Goal: Task Accomplishment & Management: Use online tool/utility

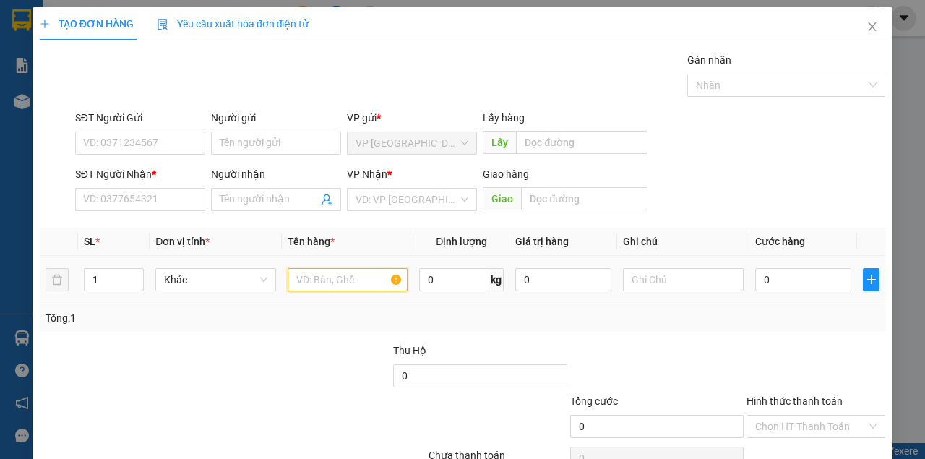
click at [317, 285] on input "text" at bounding box center [348, 279] width 121 height 23
type input "1 CAN"
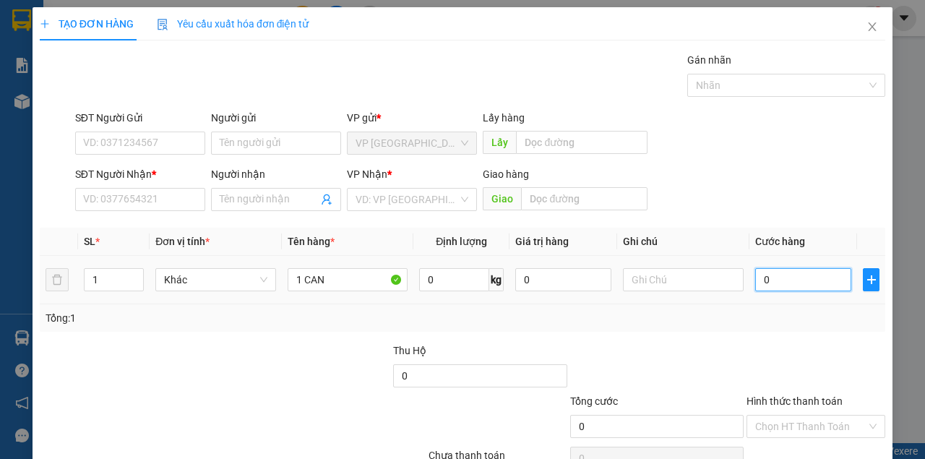
click at [790, 289] on input "0" at bounding box center [803, 279] width 96 height 23
type input "4"
type input "40"
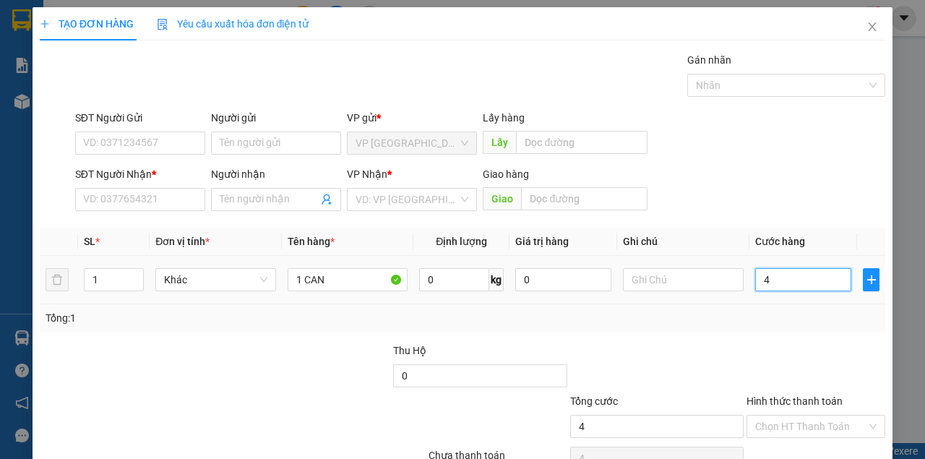
type input "40"
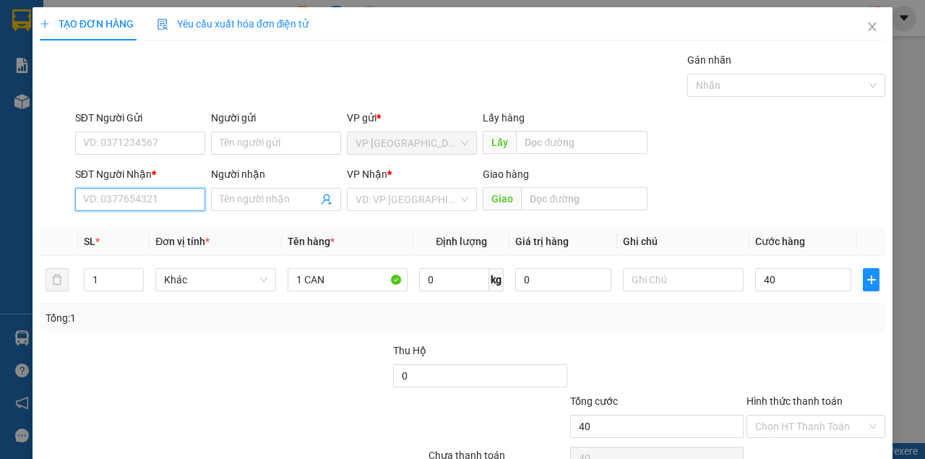
type input "40.000"
click at [123, 203] on input "SĐT Người Nhận *" at bounding box center [140, 199] width 130 height 23
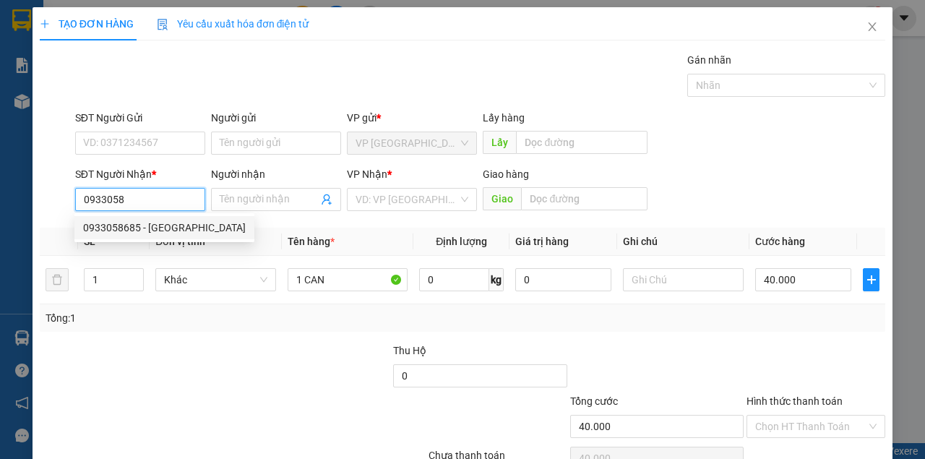
click at [191, 220] on div "0933058685 - [GEOGRAPHIC_DATA]" at bounding box center [164, 228] width 163 height 16
type input "0933058685"
type input "THUYEN"
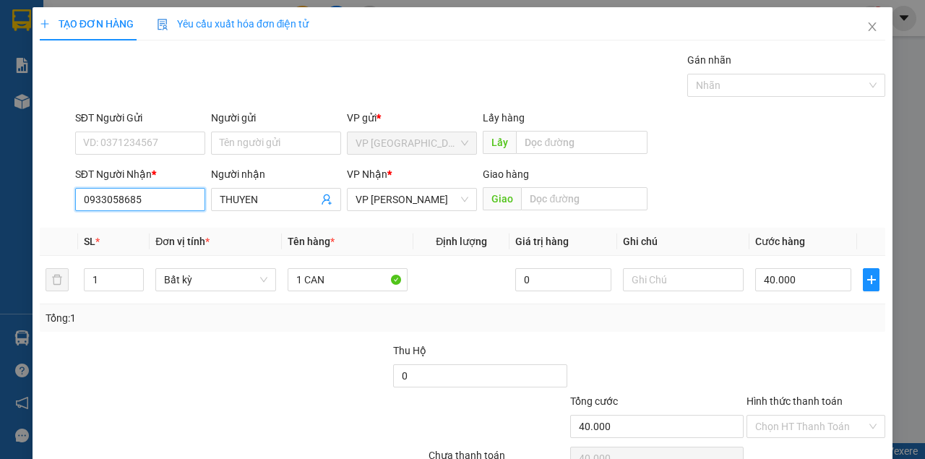
scroll to position [74, 0]
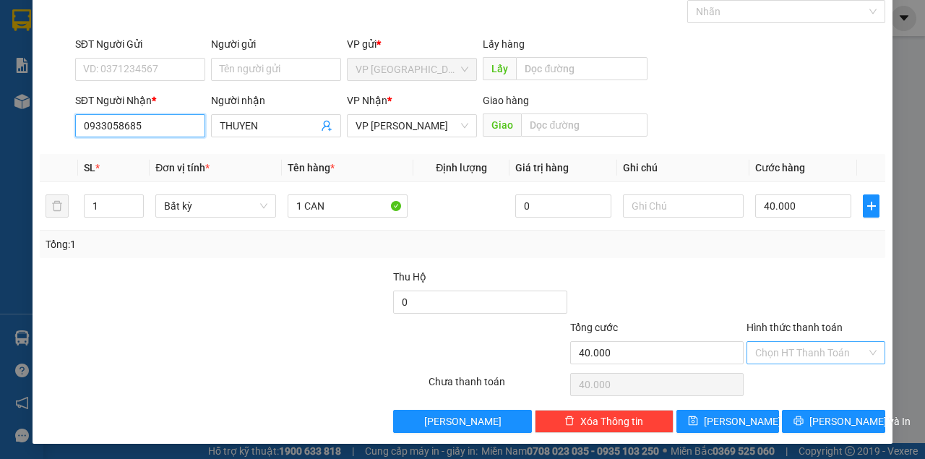
type input "0933058685"
click at [823, 344] on input "Hình thức thanh toán" at bounding box center [810, 353] width 111 height 22
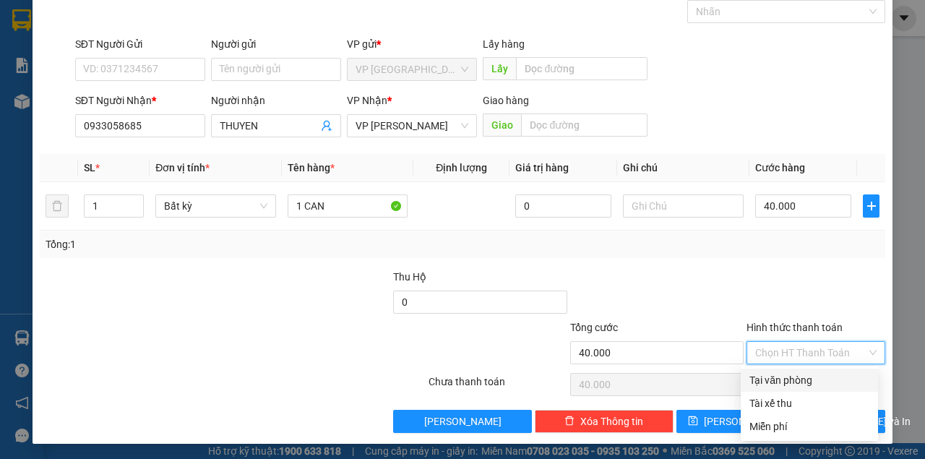
click at [802, 377] on div "Tại văn phòng" at bounding box center [810, 380] width 120 height 16
type input "0"
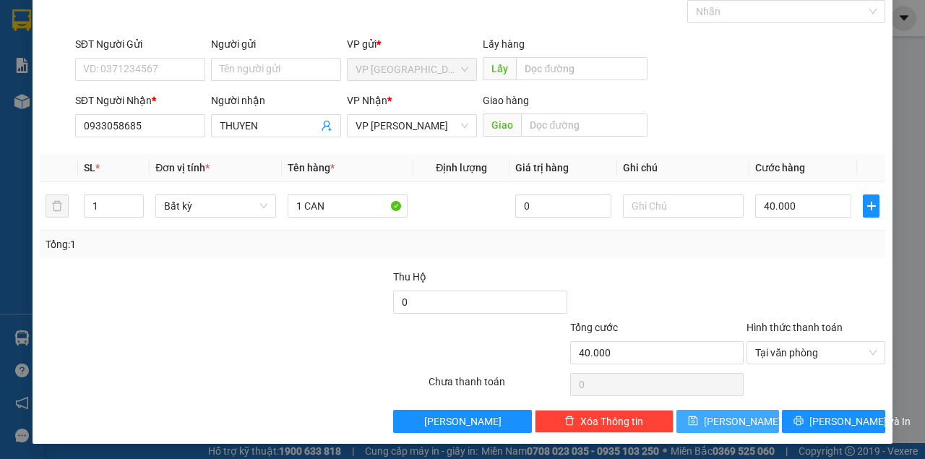
drag, startPoint x: 774, startPoint y: 340, endPoint x: 726, endPoint y: 425, distance: 97.7
click at [726, 425] on span "[PERSON_NAME]" at bounding box center [742, 422] width 77 height 16
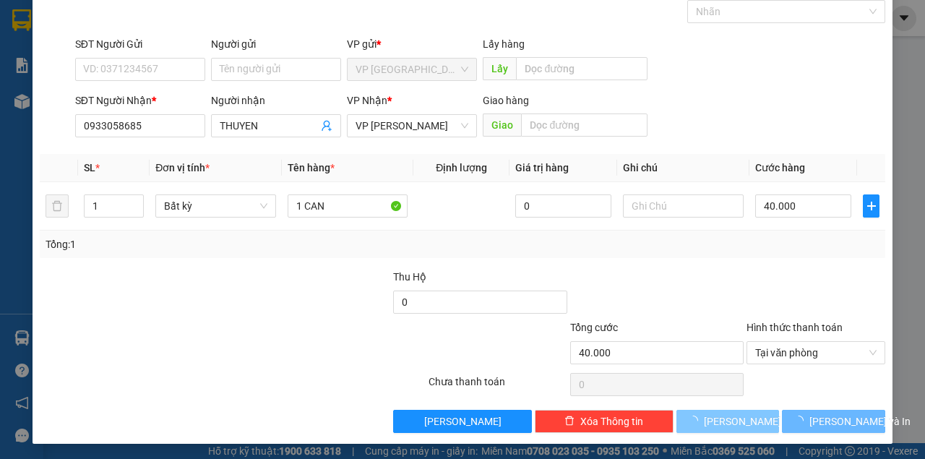
type input "0"
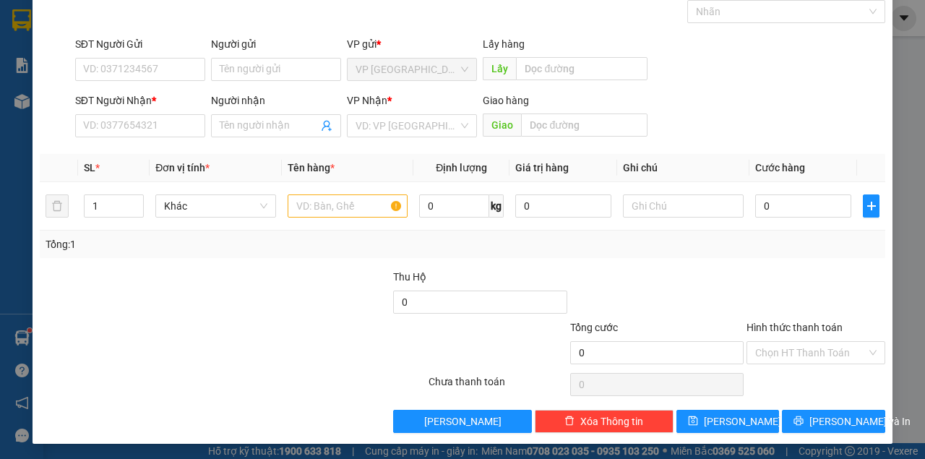
click at [693, 142] on div "Transit Pickup Surcharge Ids Transit Deliver Surcharge Ids Transit Deliver Surc…" at bounding box center [463, 205] width 846 height 455
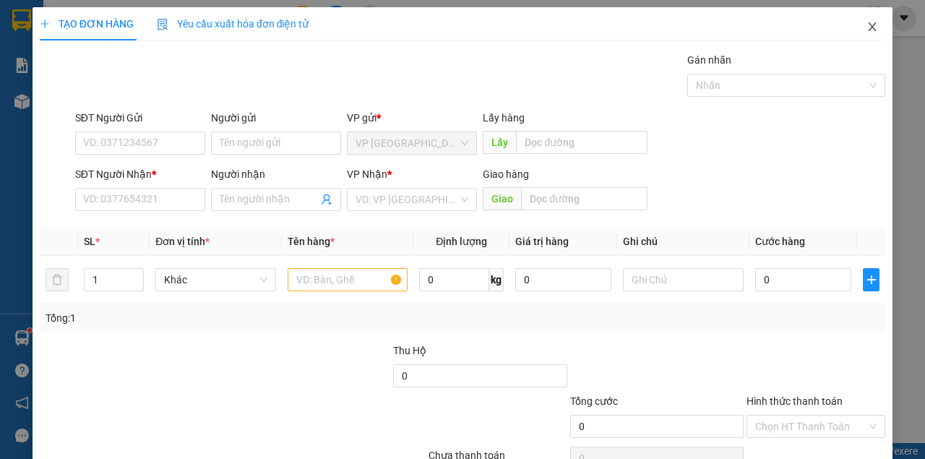
click at [869, 30] on icon "close" at bounding box center [873, 26] width 8 height 9
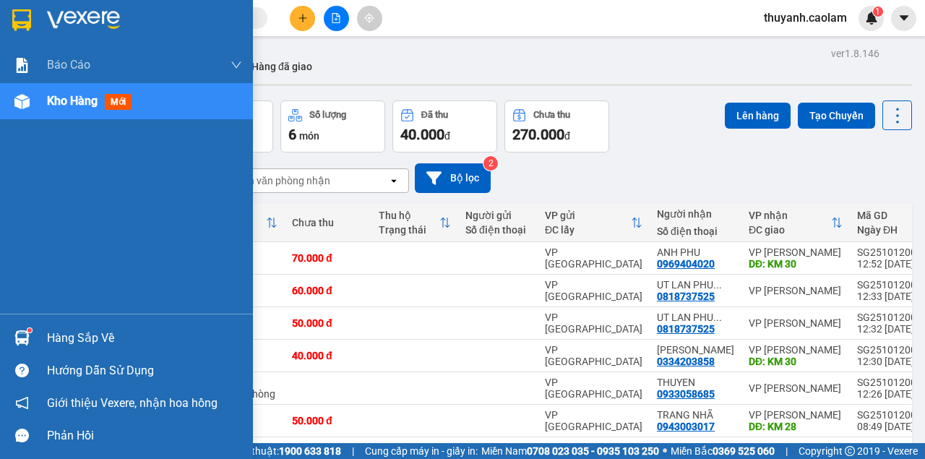
click at [26, 16] on img at bounding box center [21, 20] width 19 height 22
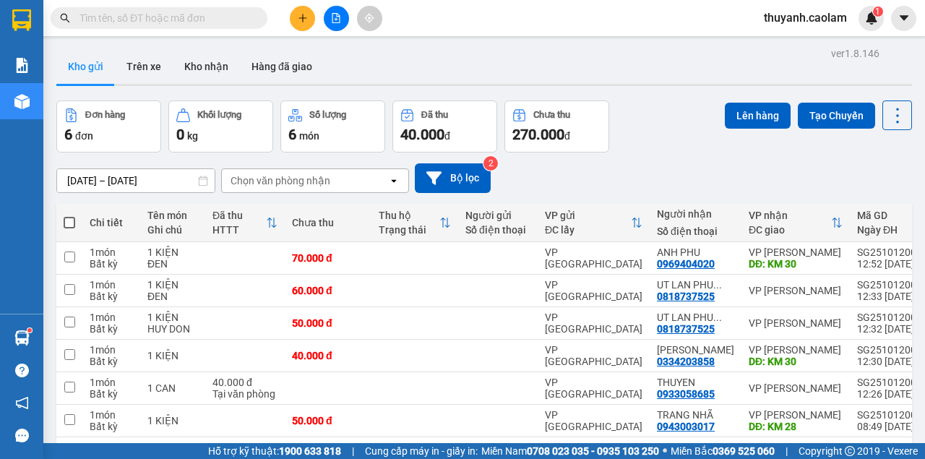
click at [350, 27] on div at bounding box center [336, 18] width 108 height 25
click at [337, 22] on icon "file-add" at bounding box center [336, 18] width 10 height 10
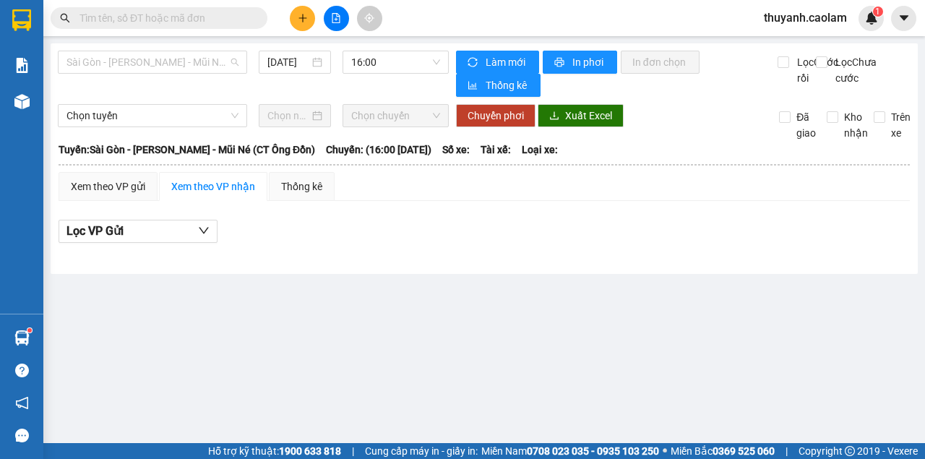
click at [211, 78] on body "Kết quả tìm kiếm ( 0 ) Bộ lọc No Data thuyanh.caolam 1 Báo cáo BC Tiền NV thu đ…" at bounding box center [462, 229] width 925 height 459
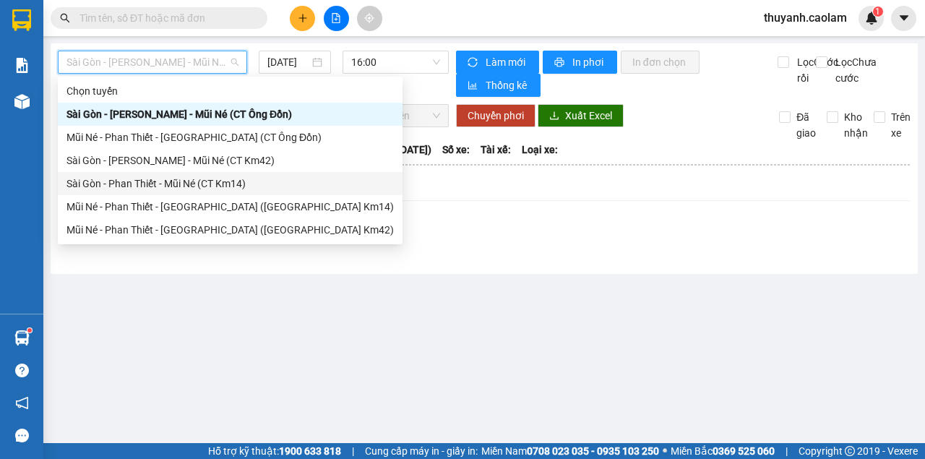
drag, startPoint x: 234, startPoint y: 182, endPoint x: 333, endPoint y: 126, distance: 113.3
click at [234, 183] on div "Sài Gòn - Phan Thiết - Mũi Né (CT Km14)" at bounding box center [230, 184] width 327 height 16
type input "[DATE]"
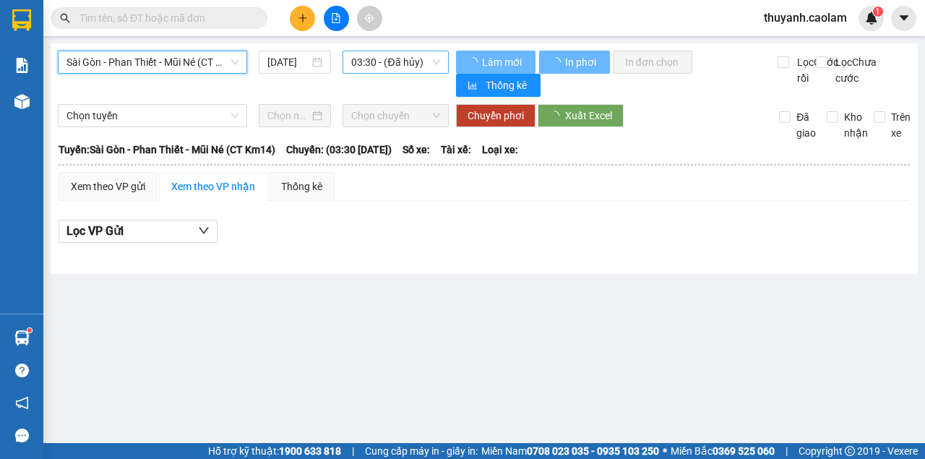
click at [378, 53] on span "03:30 - (Đã hủy)" at bounding box center [395, 62] width 88 height 22
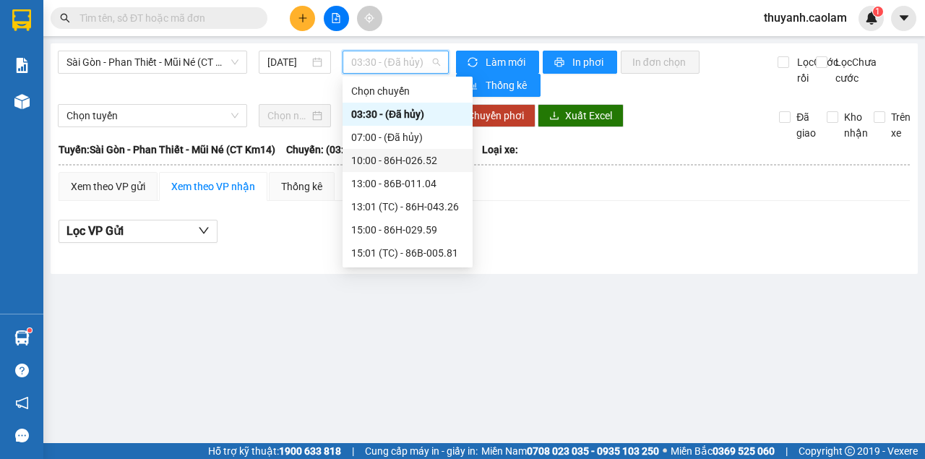
click at [414, 168] on div "10:00 - 86H-026.52" at bounding box center [407, 161] width 113 height 16
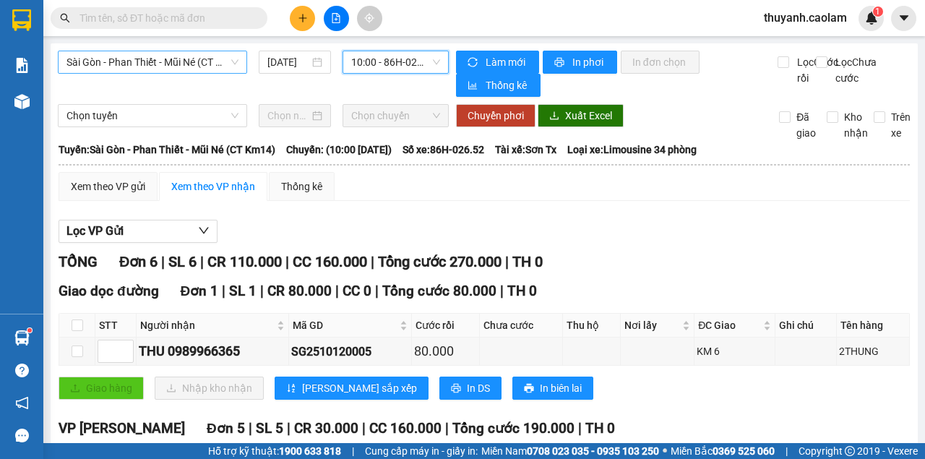
click at [172, 61] on span "Sài Gòn - Phan Thiết - Mũi Né (CT Km14)" at bounding box center [153, 62] width 172 height 22
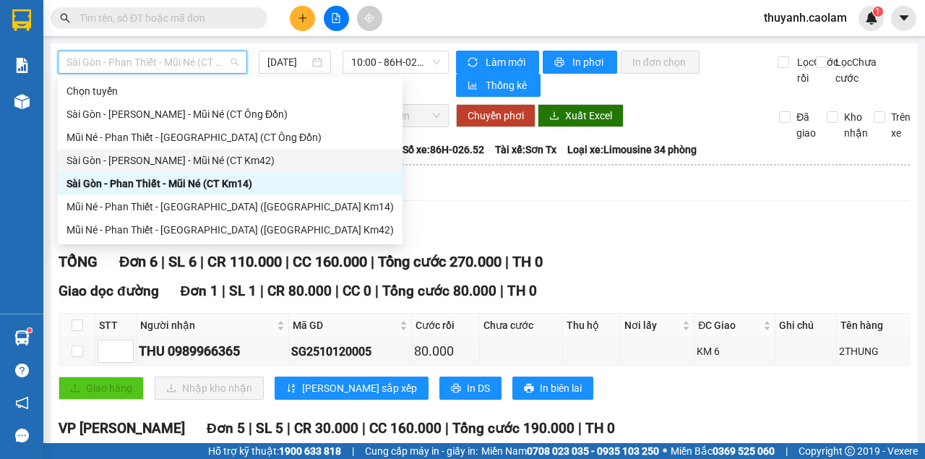
click at [237, 165] on div "Sài Gòn - [PERSON_NAME] - Mũi Né (CT Km42)" at bounding box center [230, 161] width 327 height 16
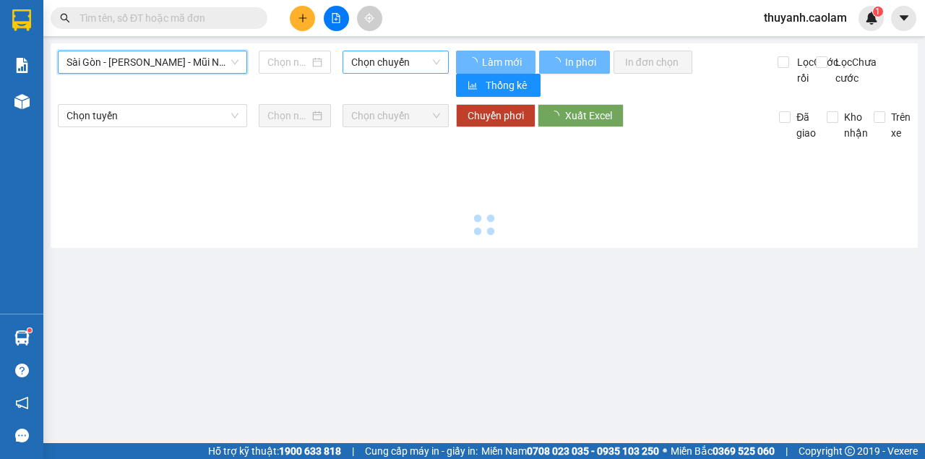
click at [382, 65] on span "Chọn chuyến" at bounding box center [395, 62] width 88 height 22
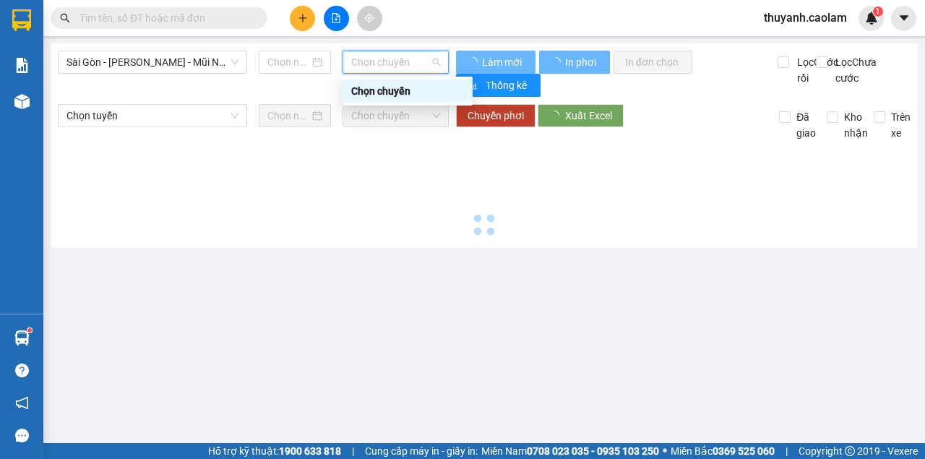
type input "[DATE]"
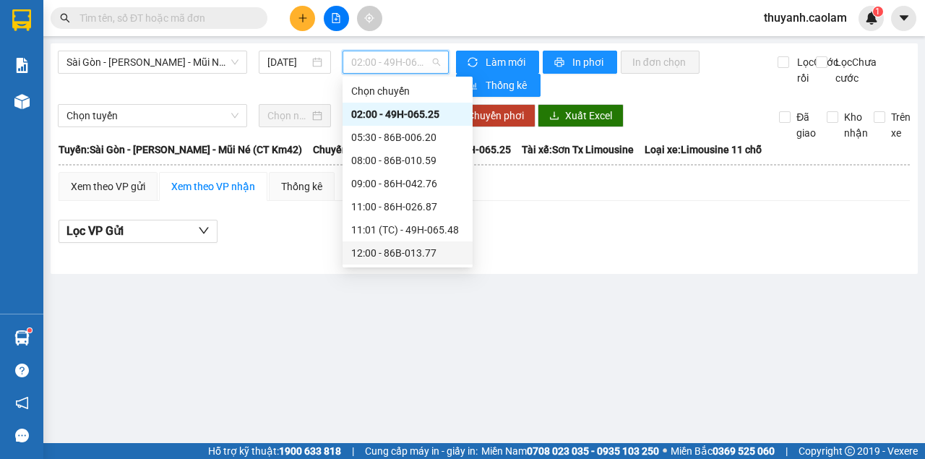
drag, startPoint x: 400, startPoint y: 252, endPoint x: 467, endPoint y: 251, distance: 67.2
click at [401, 252] on div "12:00 - 86B-013.77" at bounding box center [407, 253] width 113 height 16
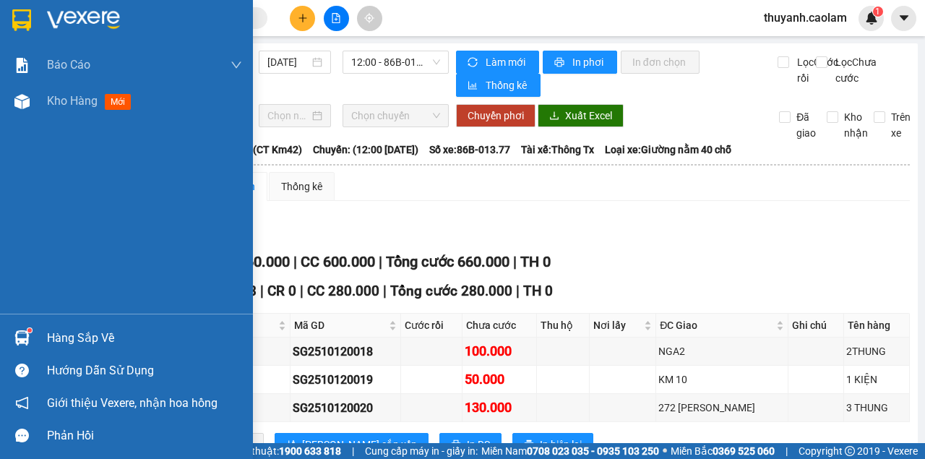
click at [20, 12] on img at bounding box center [21, 20] width 19 height 22
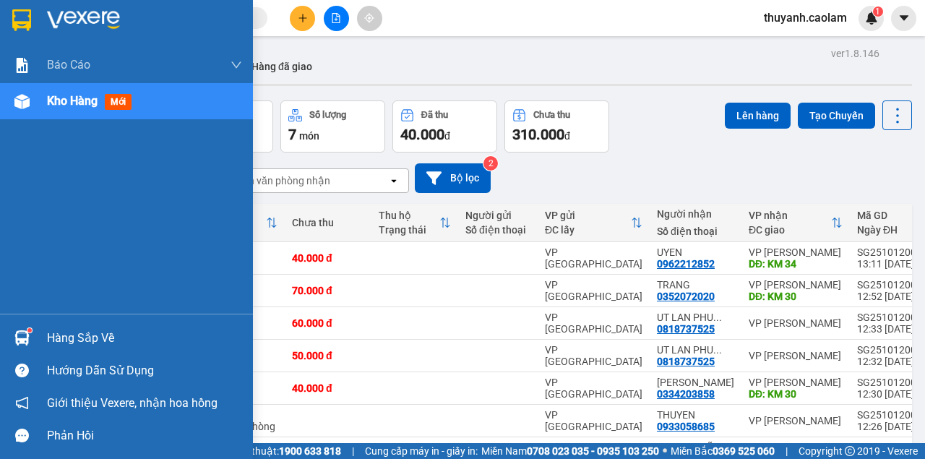
click at [9, 25] on div at bounding box center [21, 19] width 25 height 25
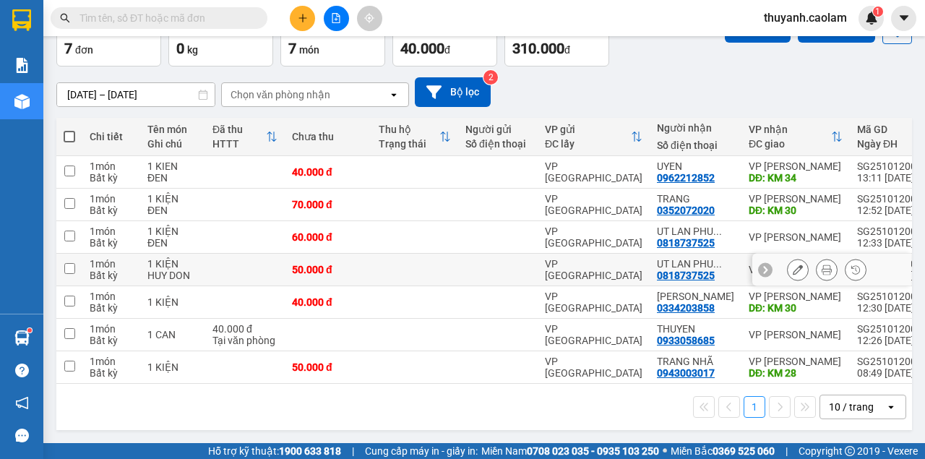
scroll to position [44, 0]
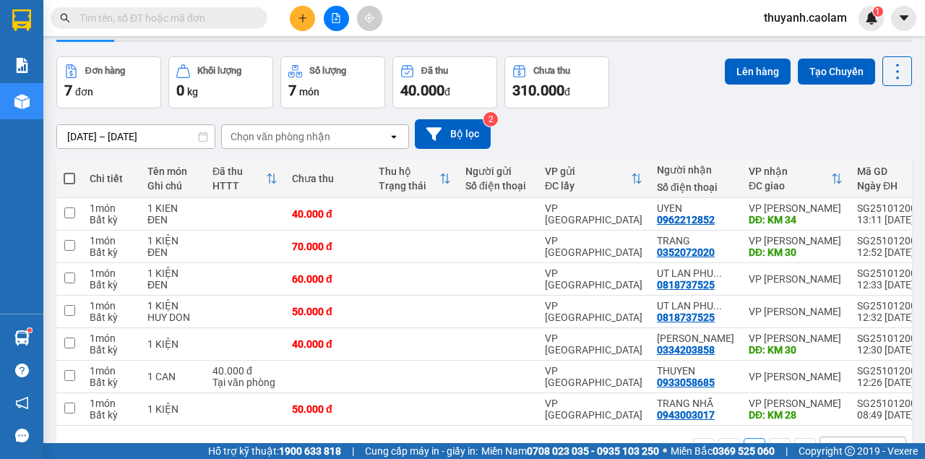
drag, startPoint x: 65, startPoint y: 179, endPoint x: 111, endPoint y: 174, distance: 46.6
click at [66, 179] on span at bounding box center [70, 179] width 12 height 12
click at [69, 171] on input "checkbox" at bounding box center [69, 171] width 0 height 0
checkbox input "true"
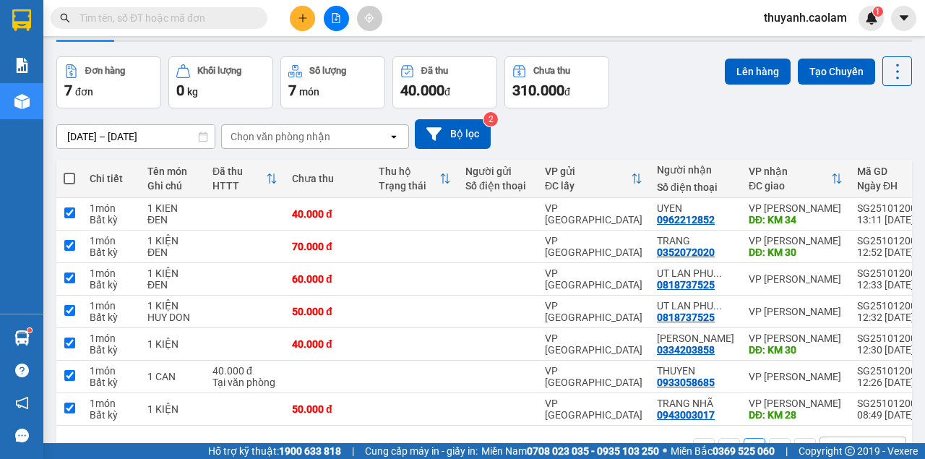
checkbox input "true"
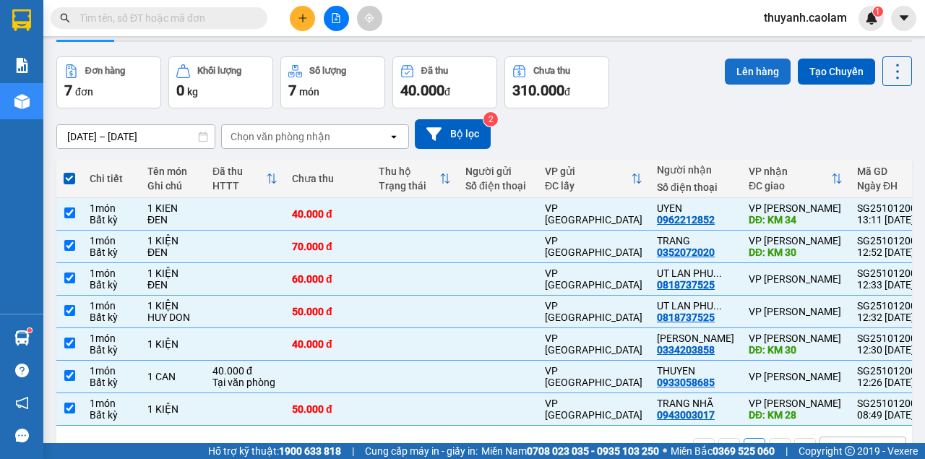
click at [766, 74] on button "Lên hàng" at bounding box center [758, 72] width 66 height 26
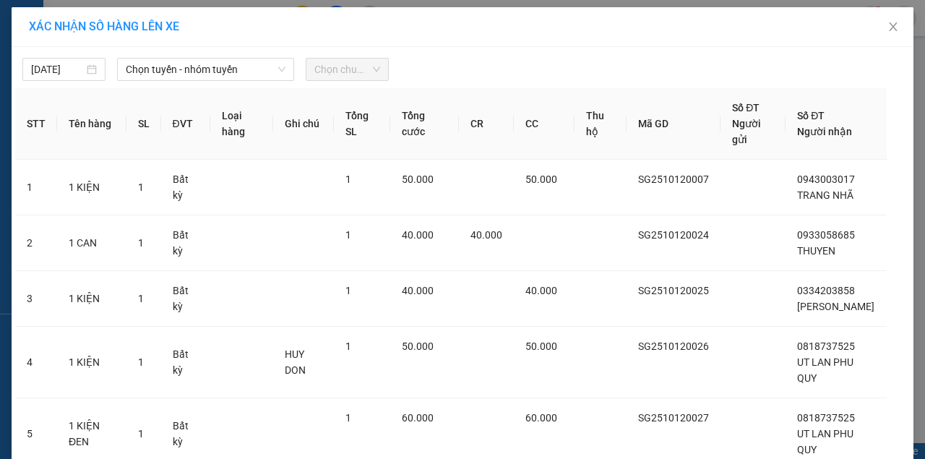
click at [218, 52] on div "[DATE] Chọn tuyến - nhóm tuyến Chọn chuyến" at bounding box center [462, 66] width 895 height 30
click at [218, 69] on span "Chọn tuyến - nhóm tuyến" at bounding box center [206, 70] width 160 height 22
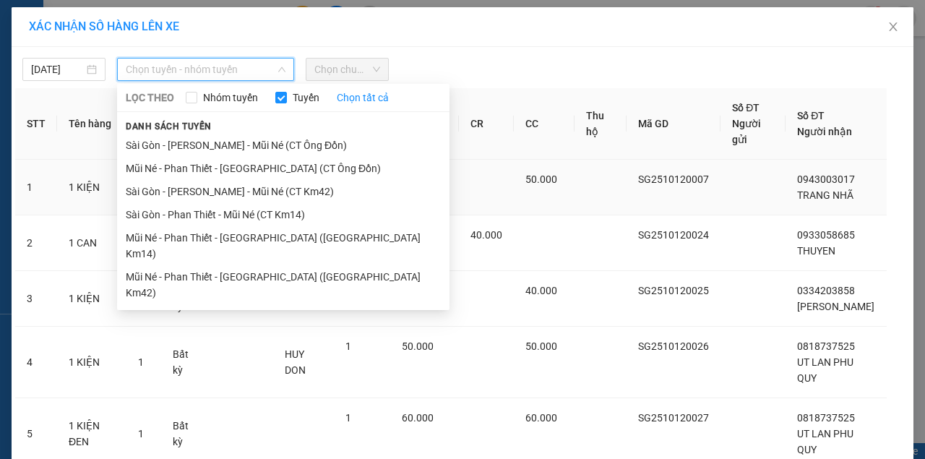
click at [288, 195] on li "Sài Gòn - [PERSON_NAME] - Mũi Né (CT Km42)" at bounding box center [283, 191] width 333 height 23
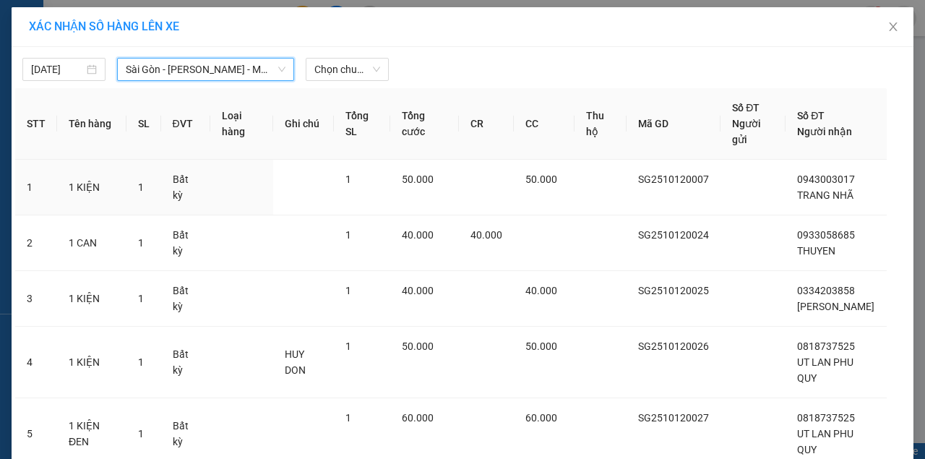
click at [361, 51] on div "[DATE] [GEOGRAPHIC_DATA] - [GEOGRAPHIC_DATA] - [GEOGRAPHIC_DATA] ([GEOGRAPHIC_D…" at bounding box center [462, 66] width 895 height 30
click at [355, 61] on span "Chọn chuyến" at bounding box center [347, 70] width 66 height 22
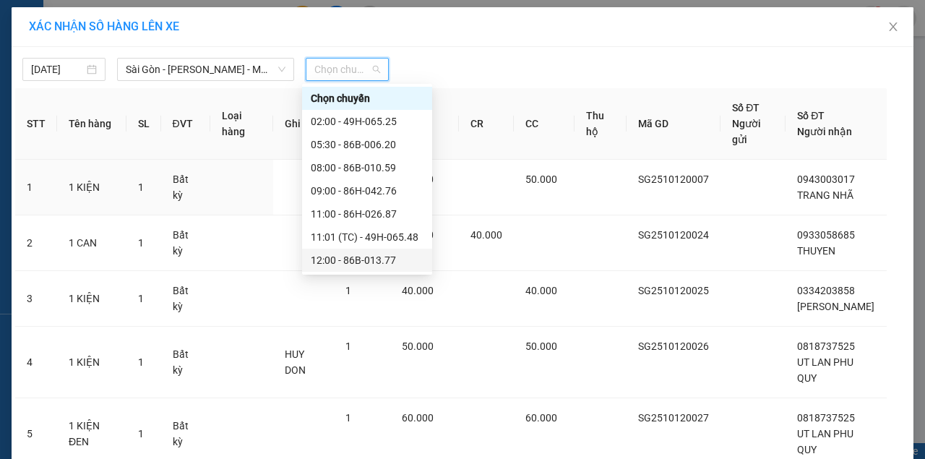
scroll to position [48, 0]
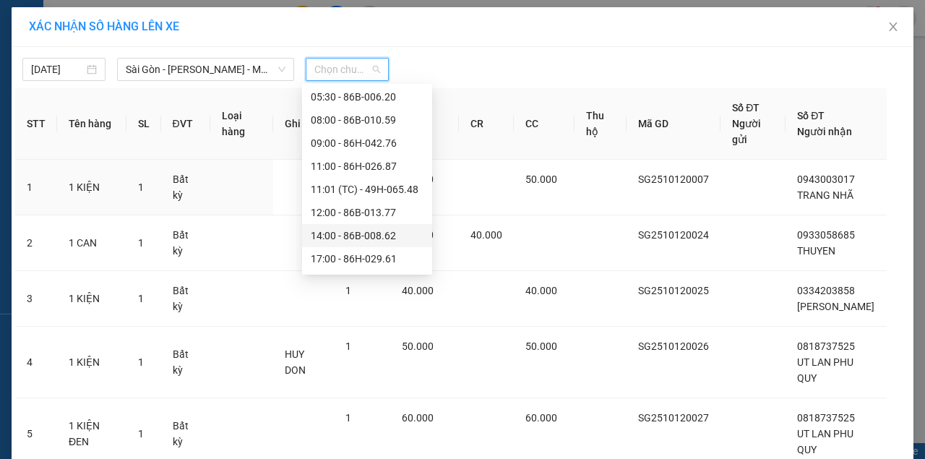
click at [383, 240] on div "14:00 - 86B-008.62" at bounding box center [367, 236] width 113 height 16
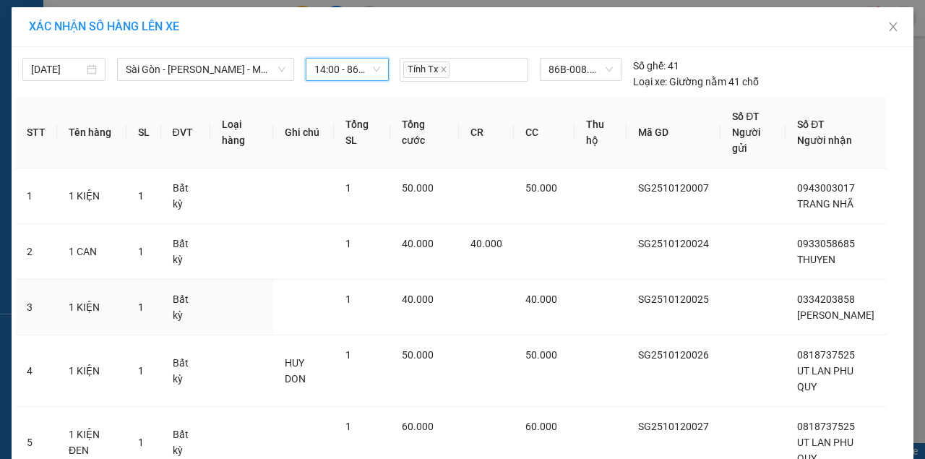
scroll to position [249, 0]
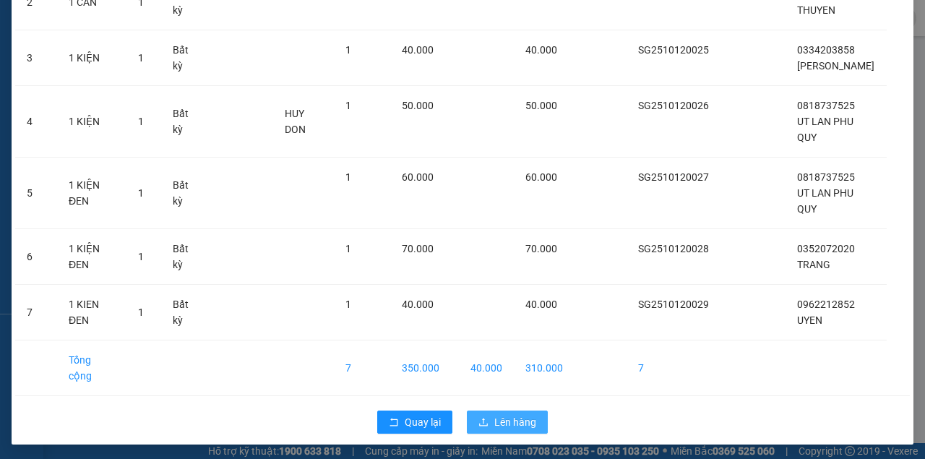
click at [468, 414] on button "Lên hàng" at bounding box center [507, 422] width 81 height 23
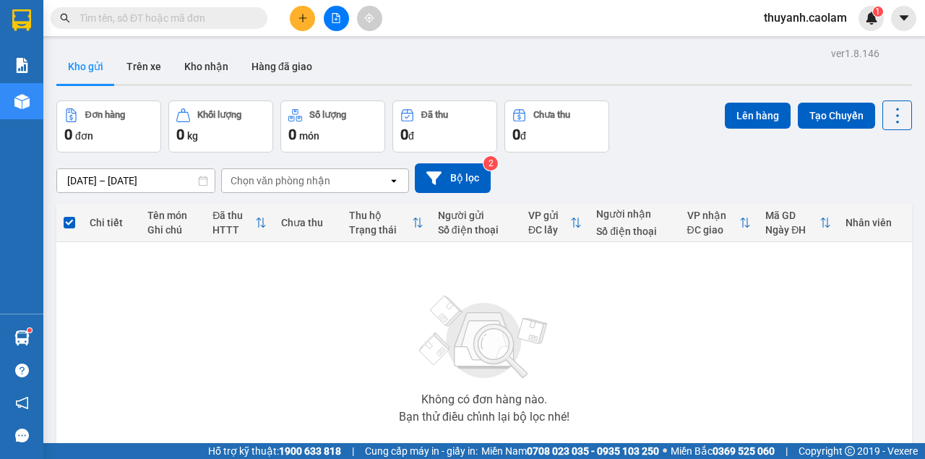
drag, startPoint x: 23, startPoint y: 14, endPoint x: 29, endPoint y: 0, distance: 14.9
click at [23, 14] on img at bounding box center [21, 20] width 19 height 22
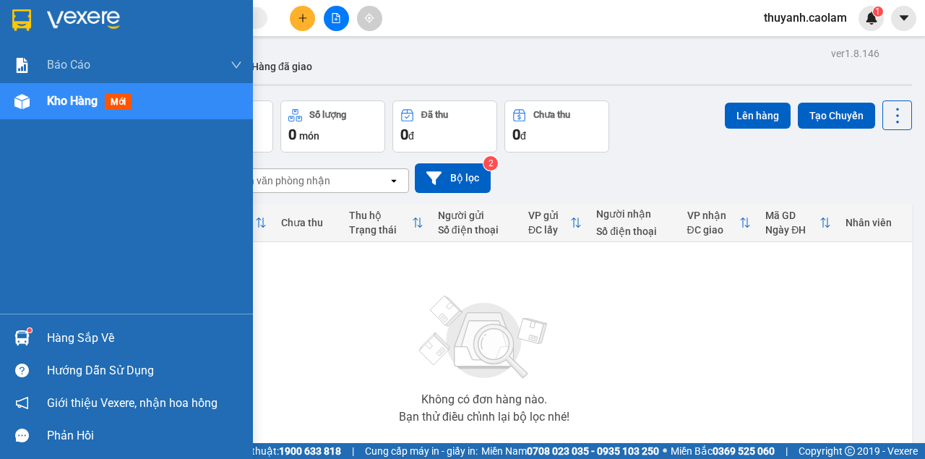
click at [14, 17] on img at bounding box center [21, 20] width 19 height 22
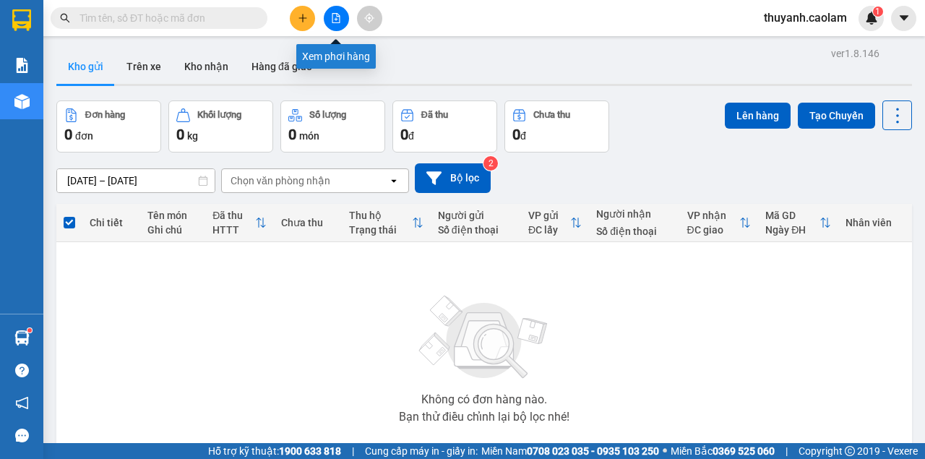
click at [329, 22] on button at bounding box center [336, 18] width 25 height 25
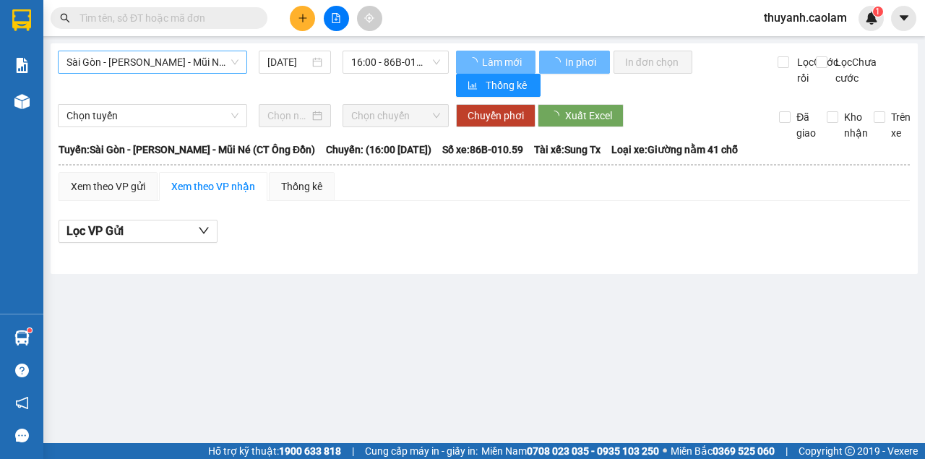
click at [205, 68] on span "Sài Gòn - [PERSON_NAME] - Mũi Né (CT Ông Đồn)" at bounding box center [153, 62] width 172 height 22
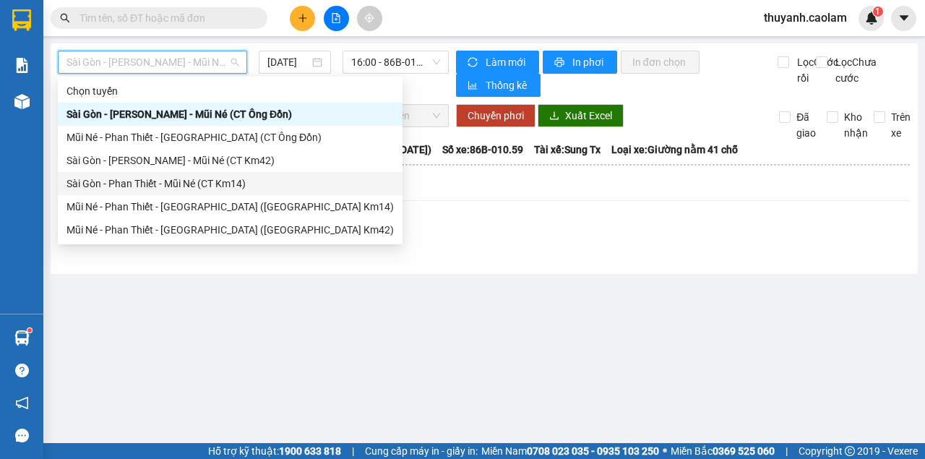
click at [236, 165] on div "Sài Gòn - [PERSON_NAME] - Mũi Né (CT Km42)" at bounding box center [230, 161] width 327 height 16
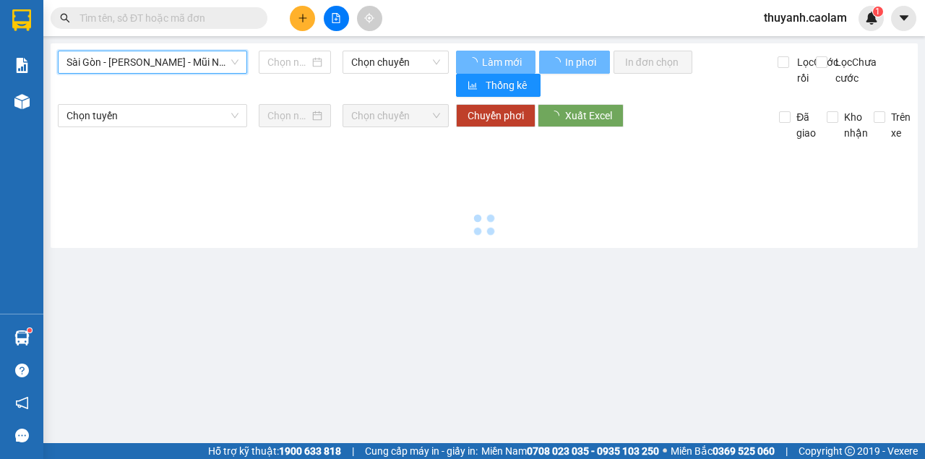
type input "[DATE]"
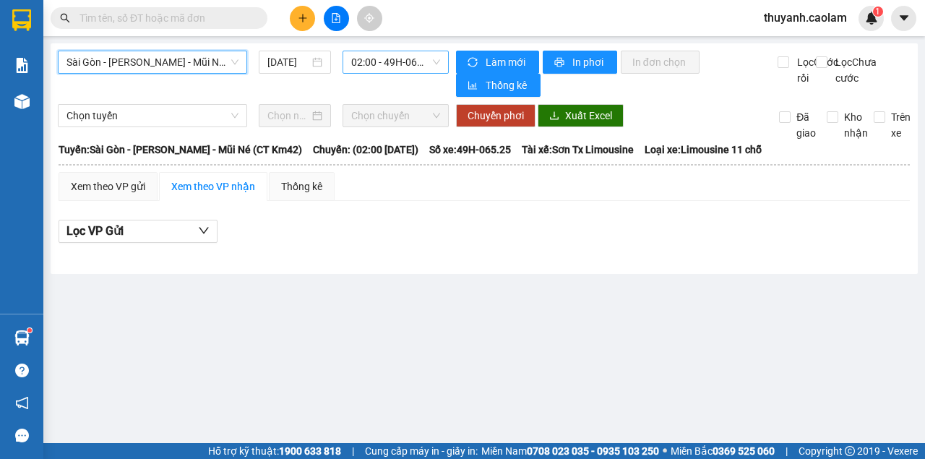
click at [366, 65] on span "02:00 - 49H-065.25" at bounding box center [395, 62] width 88 height 22
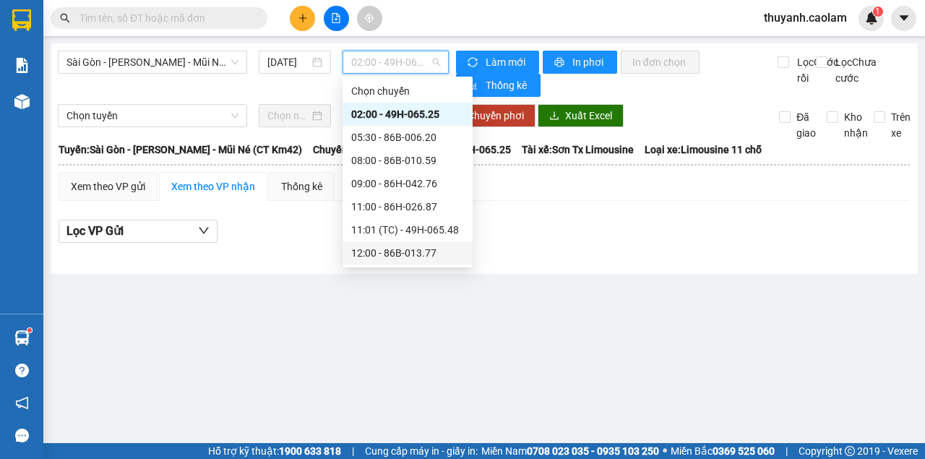
scroll to position [48, 0]
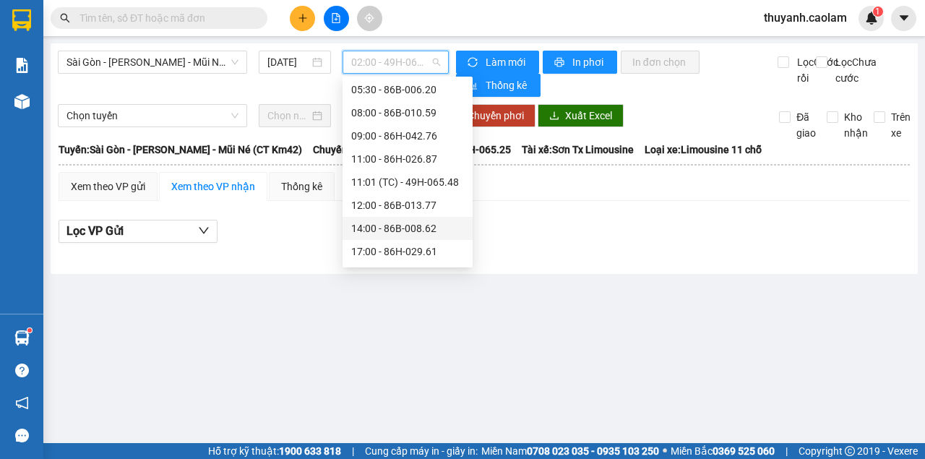
click at [397, 236] on div "14:00 - 86B-008.62" at bounding box center [408, 228] width 130 height 23
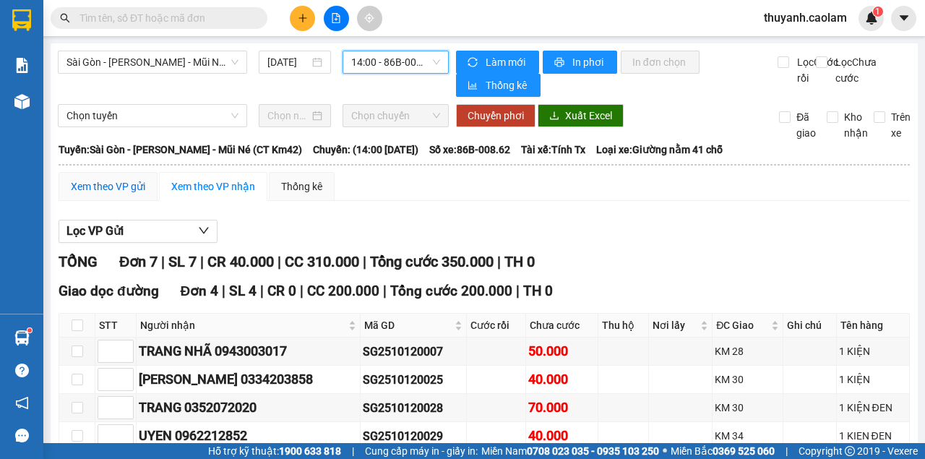
click at [91, 186] on div "Xem theo VP gửi" at bounding box center [108, 187] width 74 height 16
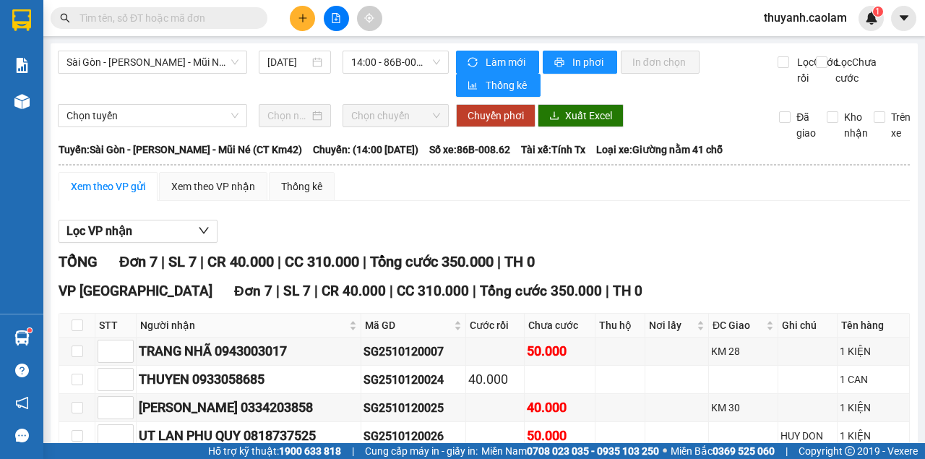
scroll to position [165, 0]
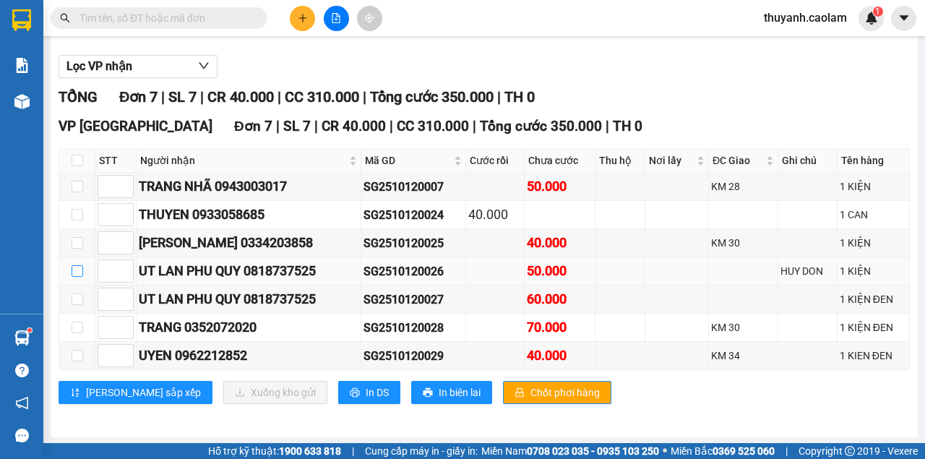
click at [81, 275] on input "checkbox" at bounding box center [78, 271] width 12 height 12
checkbox input "true"
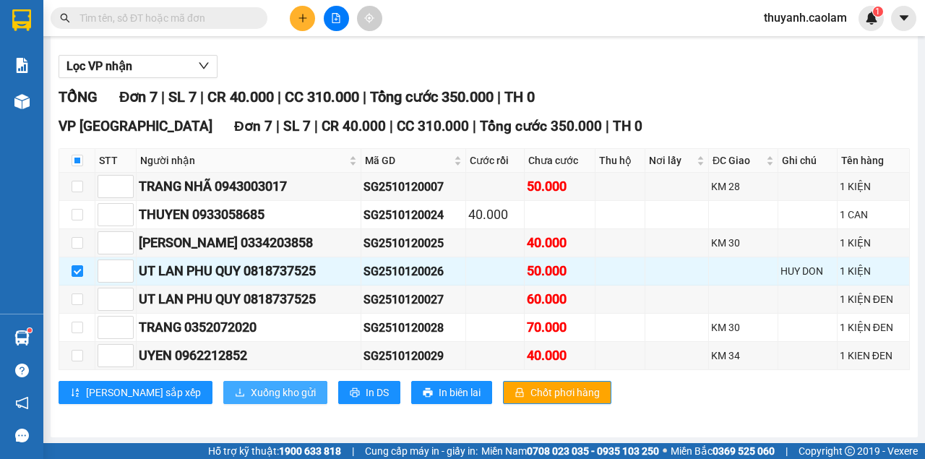
click at [251, 390] on span "Xuống kho gửi" at bounding box center [283, 393] width 65 height 16
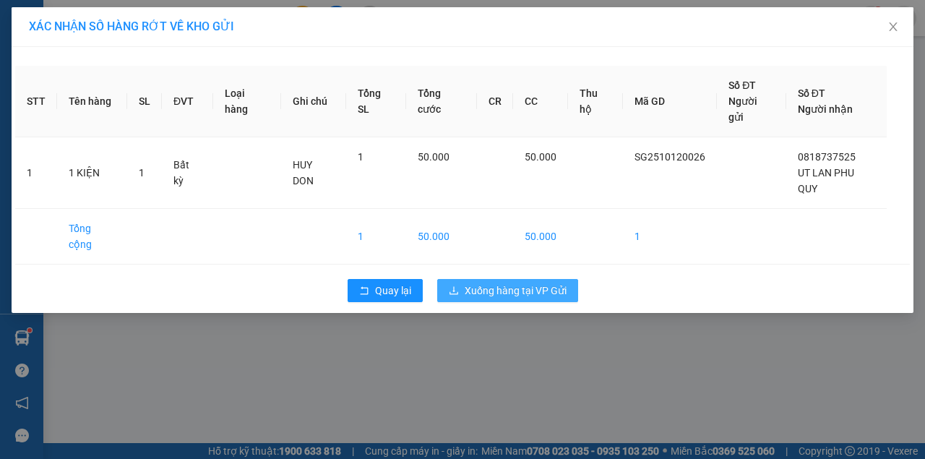
click at [516, 283] on span "Xuống hàng tại VP Gửi" at bounding box center [516, 291] width 102 height 16
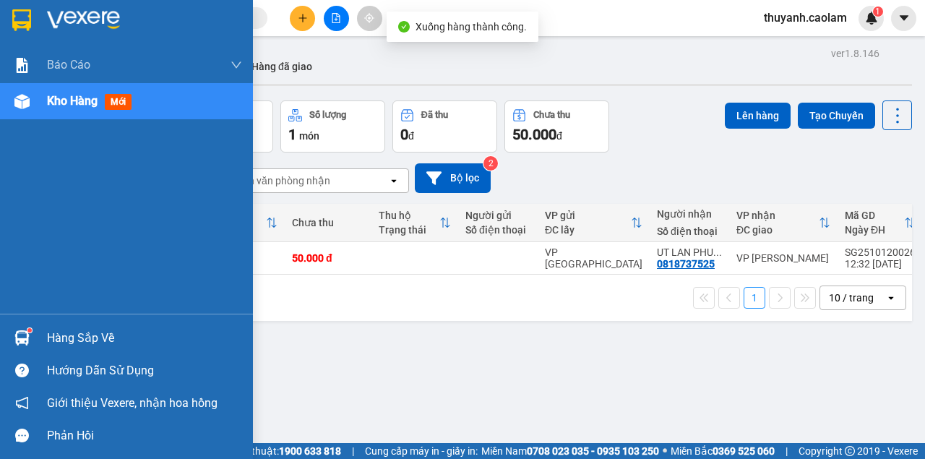
click at [8, 9] on div at bounding box center [126, 23] width 253 height 47
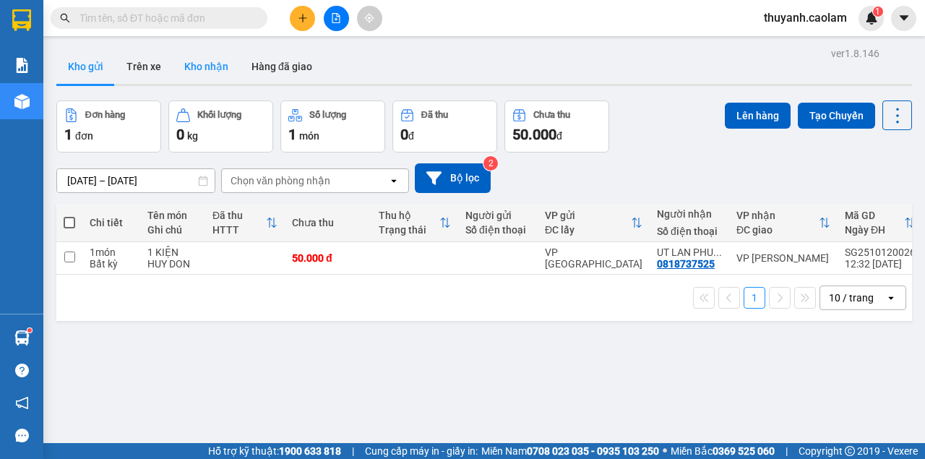
click at [201, 67] on button "Kho nhận" at bounding box center [206, 66] width 67 height 35
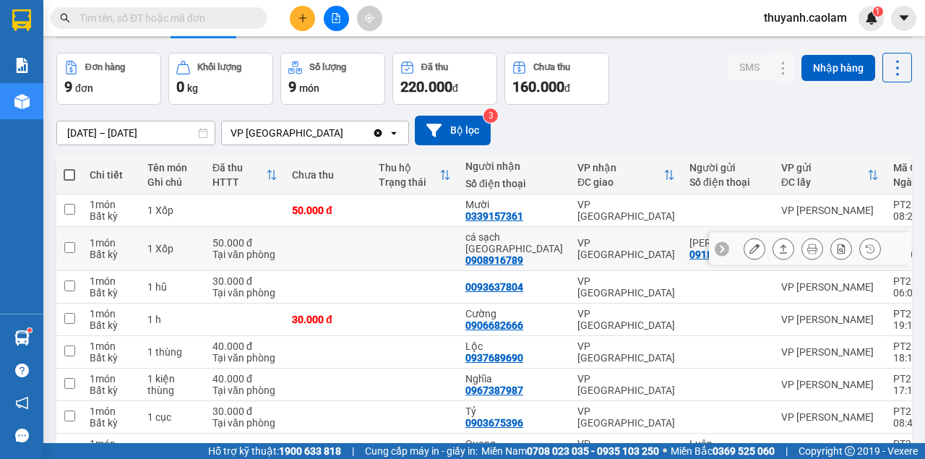
scroll to position [96, 0]
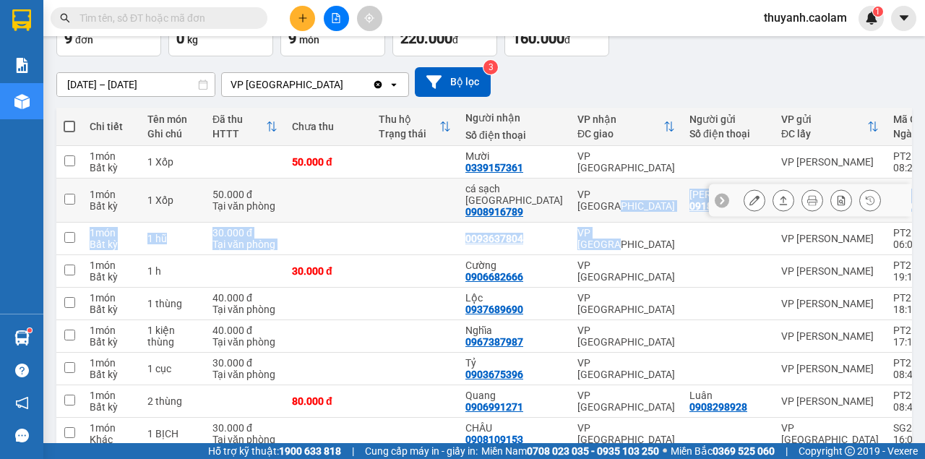
drag, startPoint x: 597, startPoint y: 207, endPoint x: 606, endPoint y: 238, distance: 32.3
click at [606, 237] on tbody "1 món Bất kỳ 1 Xốp 50.000 đ Mười 0339157361 VP [GEOGRAPHIC_DATA] VP [PERSON_NAM…" at bounding box center [581, 298] width 1051 height 304
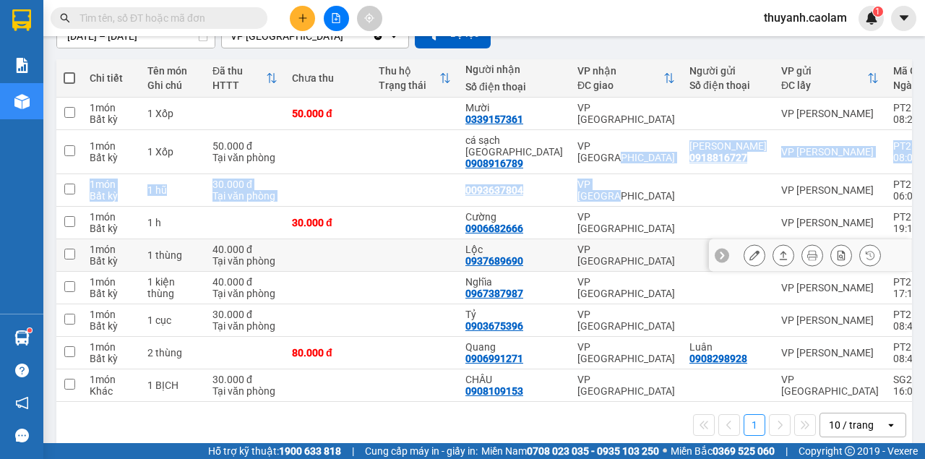
scroll to position [158, 0]
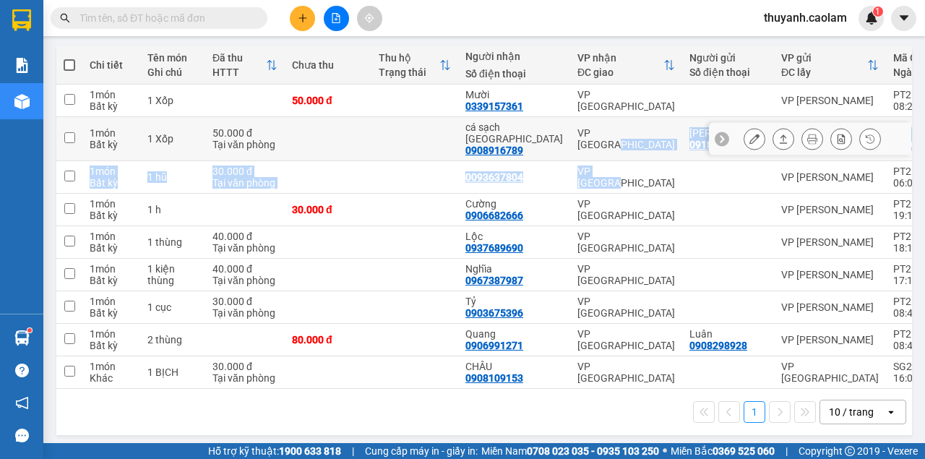
click at [211, 148] on td "50.000 đ Tại văn phòng" at bounding box center [245, 139] width 80 height 44
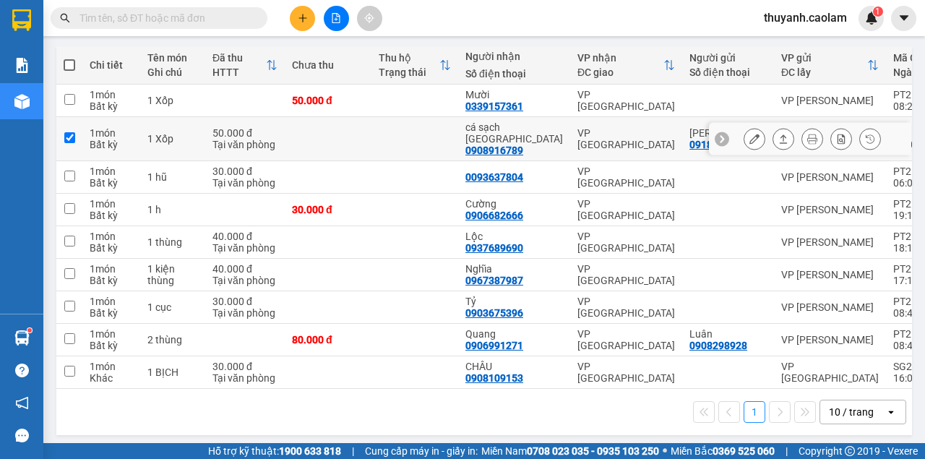
checkbox input "true"
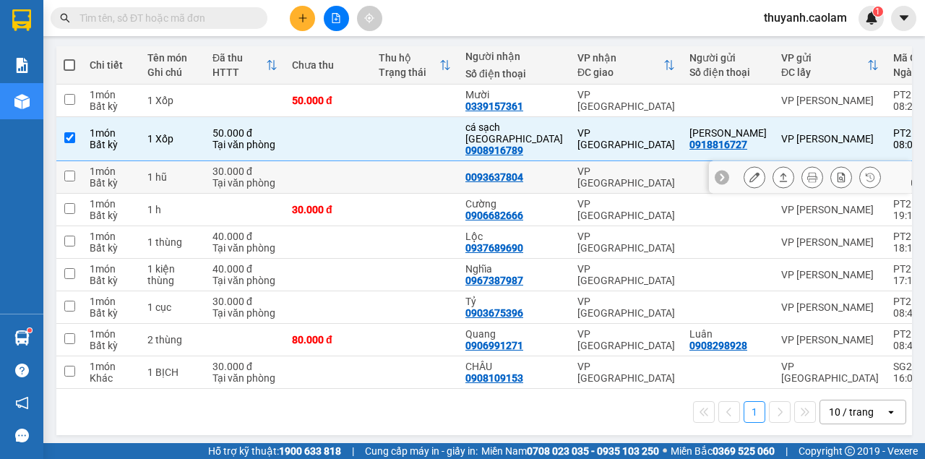
click at [397, 177] on td at bounding box center [415, 177] width 87 height 33
checkbox input "true"
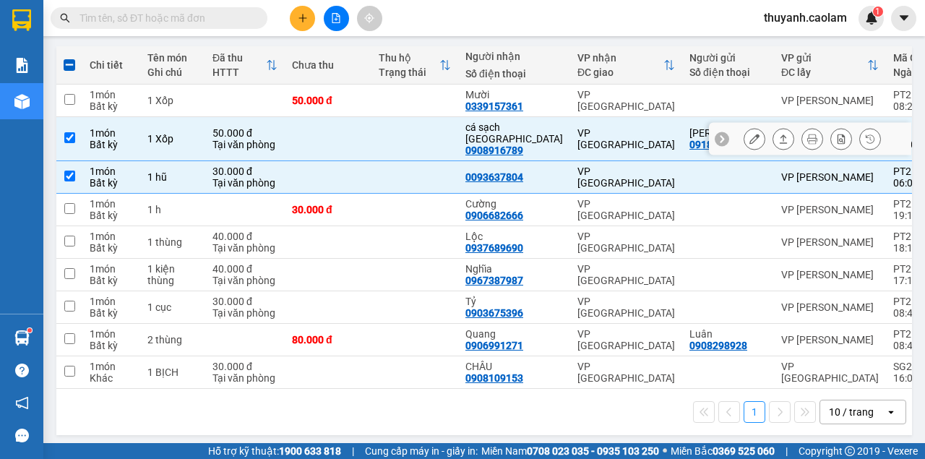
click at [386, 137] on td at bounding box center [415, 139] width 87 height 44
checkbox input "false"
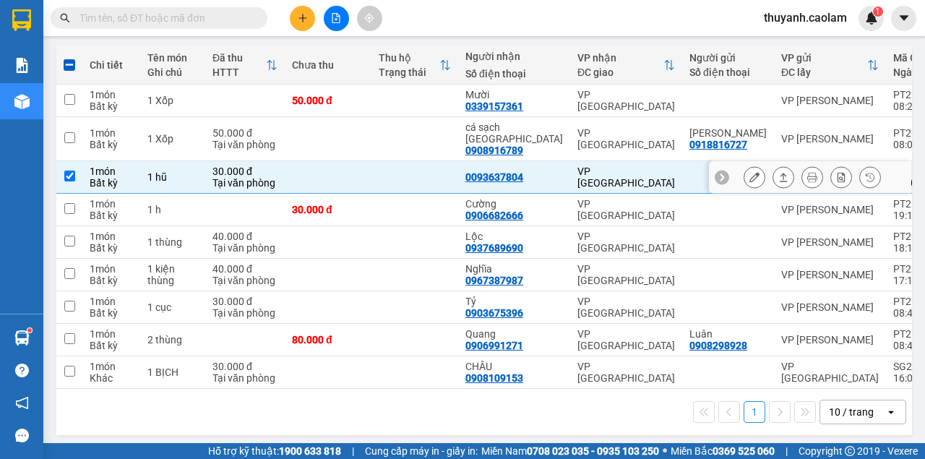
click at [346, 165] on td at bounding box center [328, 177] width 87 height 33
checkbox input "false"
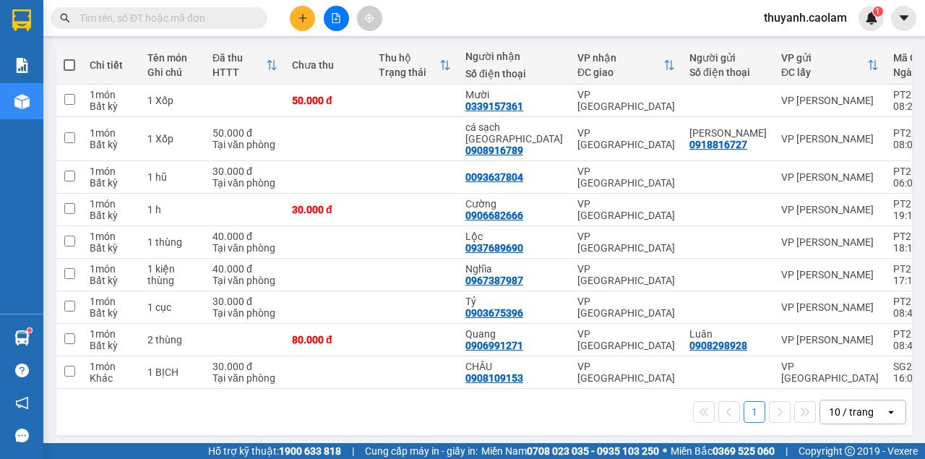
scroll to position [0, 0]
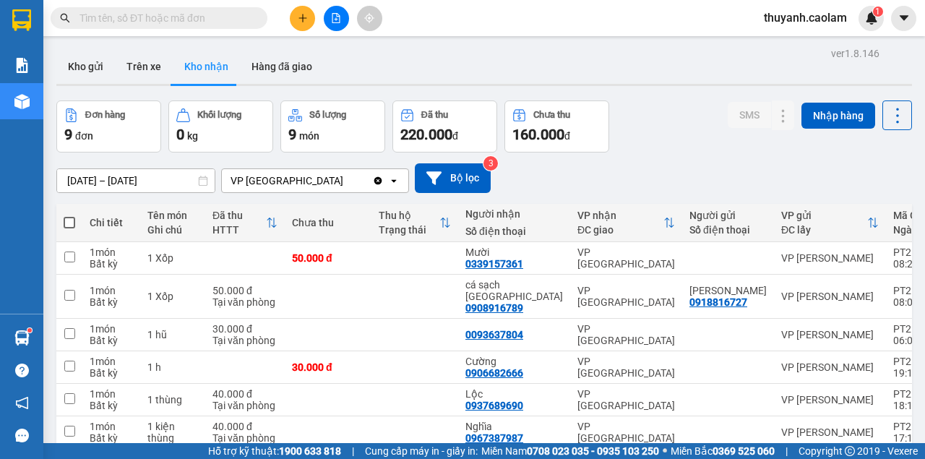
click at [654, 166] on div "[DATE] – [DATE] Press the down arrow key to interact with the calendar and sele…" at bounding box center [484, 178] width 856 height 30
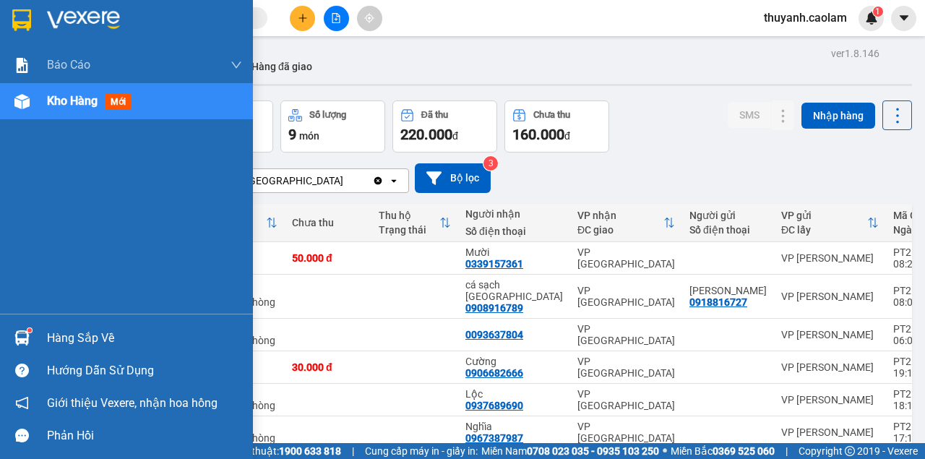
click at [32, 30] on div at bounding box center [21, 19] width 25 height 25
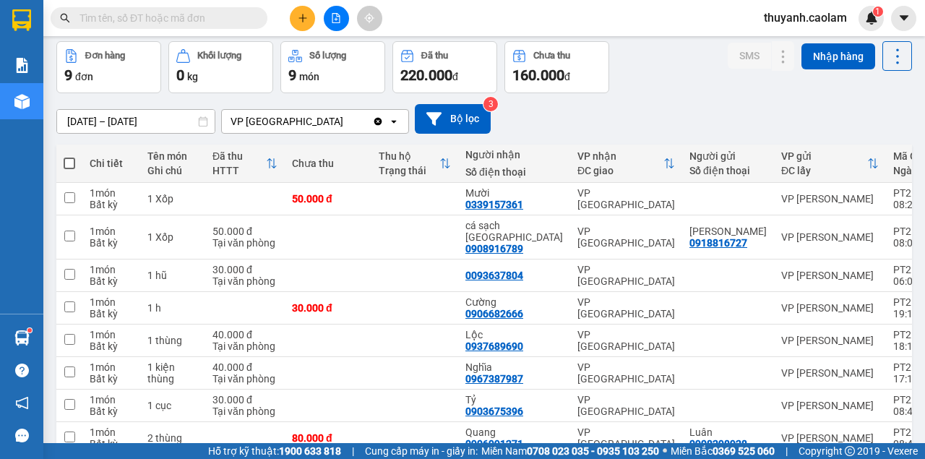
scroll to position [39, 0]
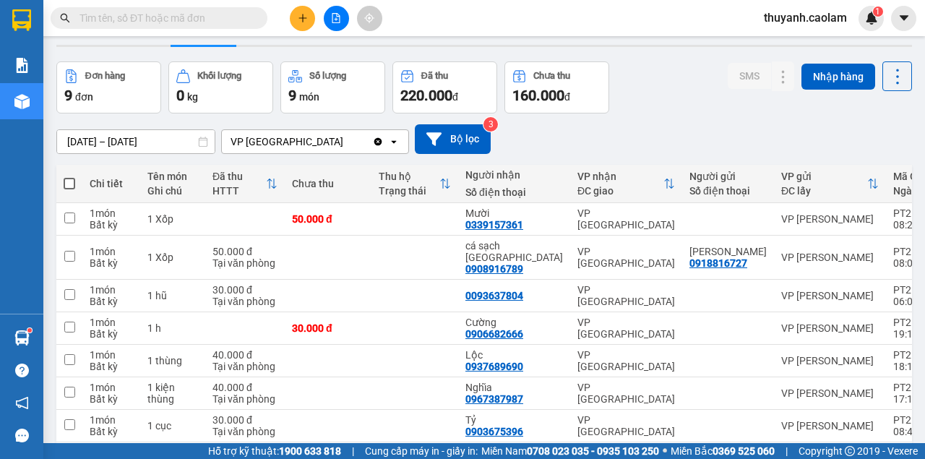
click at [792, 129] on div "[DATE] – [DATE] Press the down arrow key to interact with the calendar and sele…" at bounding box center [484, 139] width 856 height 30
click at [790, 124] on div "[DATE] – [DATE] Press the down arrow key to interact with the calendar and sele…" at bounding box center [484, 139] width 856 height 51
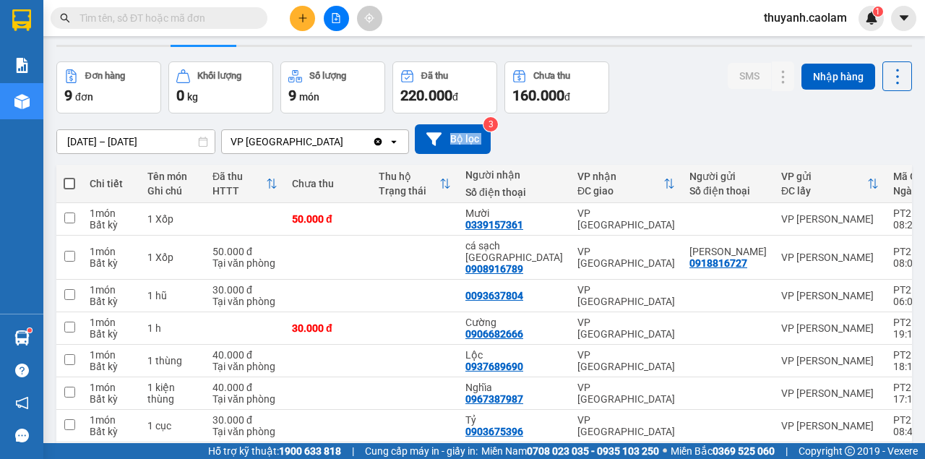
click at [339, 12] on button at bounding box center [336, 18] width 25 height 25
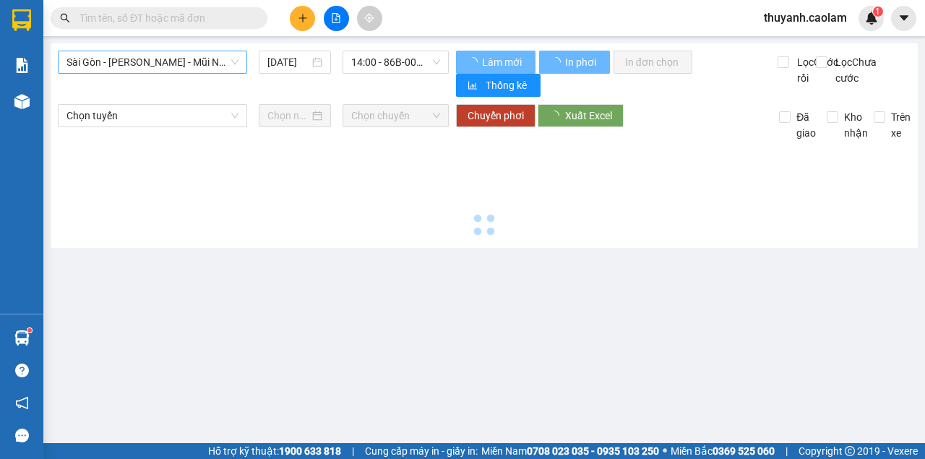
drag, startPoint x: 164, startPoint y: 62, endPoint x: 171, endPoint y: 74, distance: 13.3
click at [164, 62] on span "Sài Gòn - [PERSON_NAME] - Mũi Né (CT Ông Đồn)" at bounding box center [153, 62] width 172 height 22
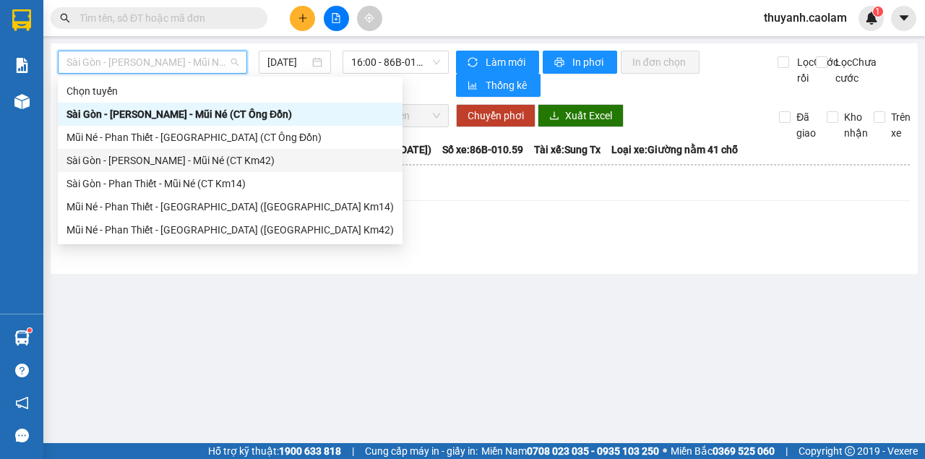
click at [233, 162] on div "Sài Gòn - [PERSON_NAME] - Mũi Né (CT Km42)" at bounding box center [230, 161] width 327 height 16
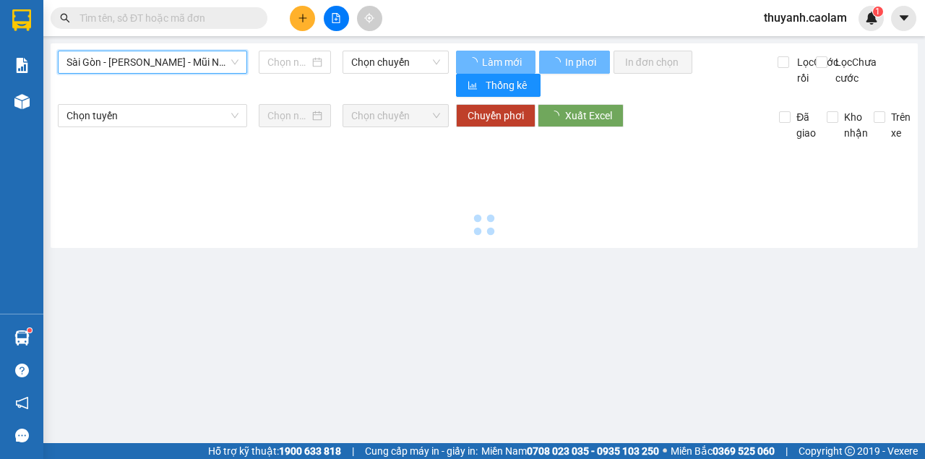
type input "[DATE]"
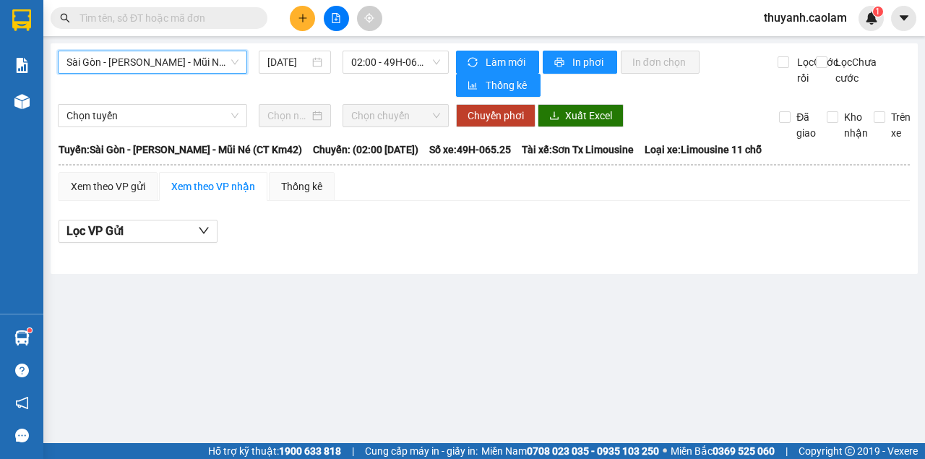
click at [165, 52] on span "Sài Gòn - [PERSON_NAME] - Mũi Né (CT Km42)" at bounding box center [153, 62] width 172 height 22
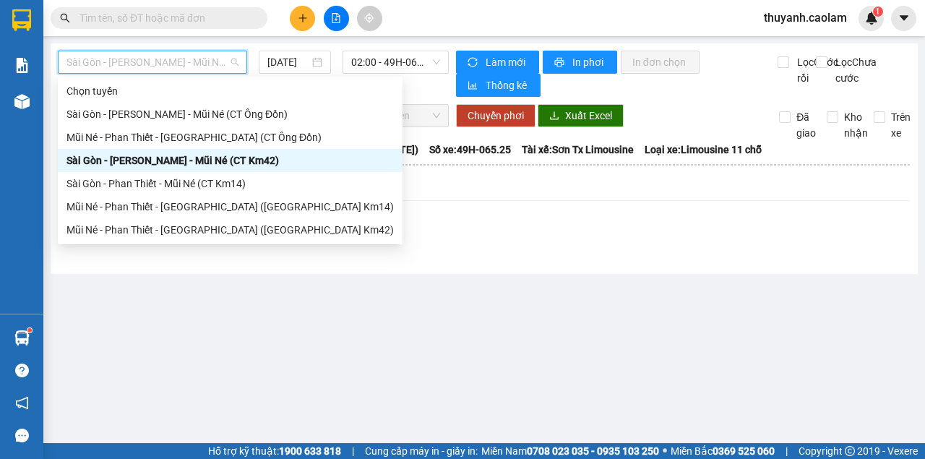
drag, startPoint x: 179, startPoint y: 64, endPoint x: 192, endPoint y: 61, distance: 13.3
click at [180, 64] on span "Sài Gòn - [PERSON_NAME] - Mũi Né (CT Km42)" at bounding box center [153, 62] width 172 height 22
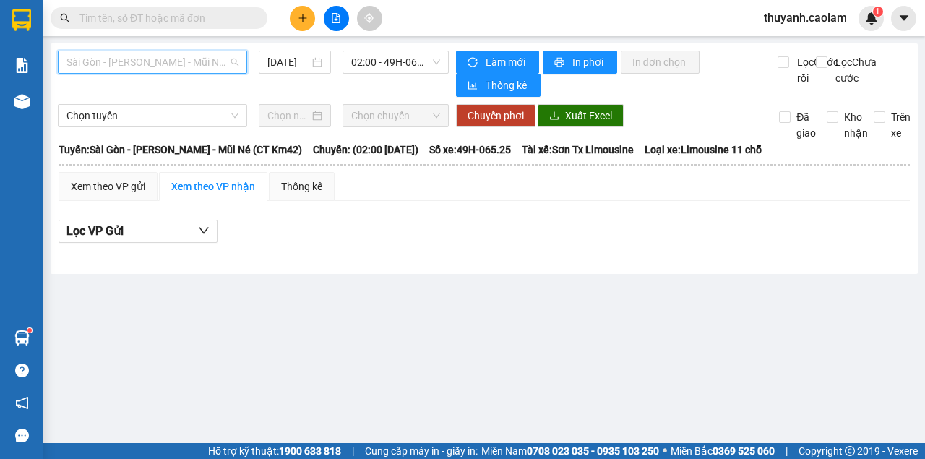
click at [193, 61] on span "Sài Gòn - [PERSON_NAME] - Mũi Né (CT Km42)" at bounding box center [153, 62] width 172 height 22
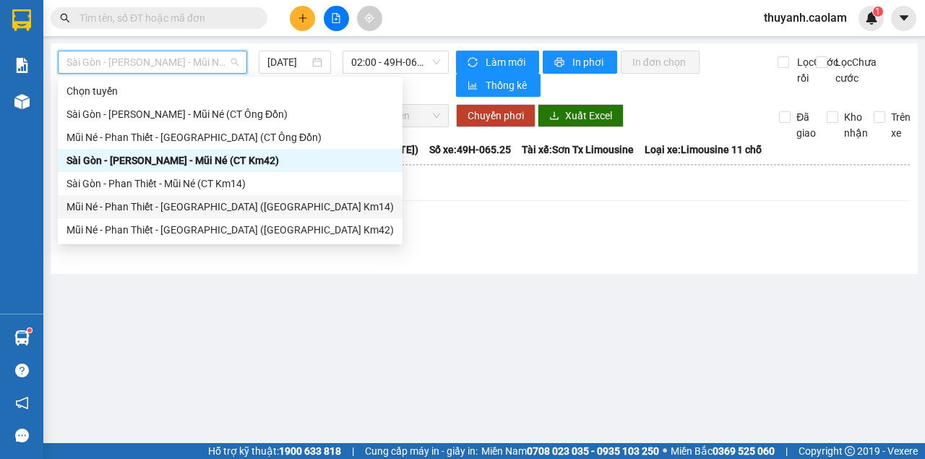
click at [198, 218] on div "Mũi Né - Phan Thiết - [GEOGRAPHIC_DATA] ([GEOGRAPHIC_DATA] Km14)" at bounding box center [230, 206] width 345 height 23
type input "[DATE]"
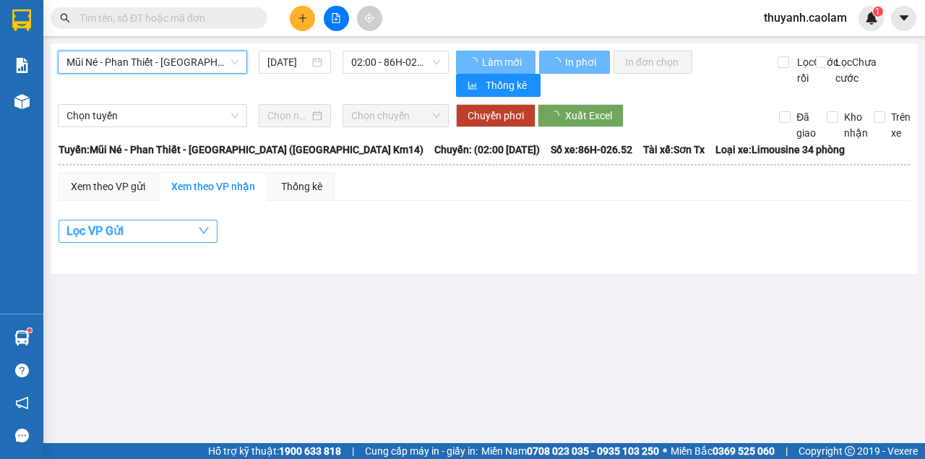
click at [199, 223] on button "Lọc VP Gửi" at bounding box center [138, 231] width 159 height 23
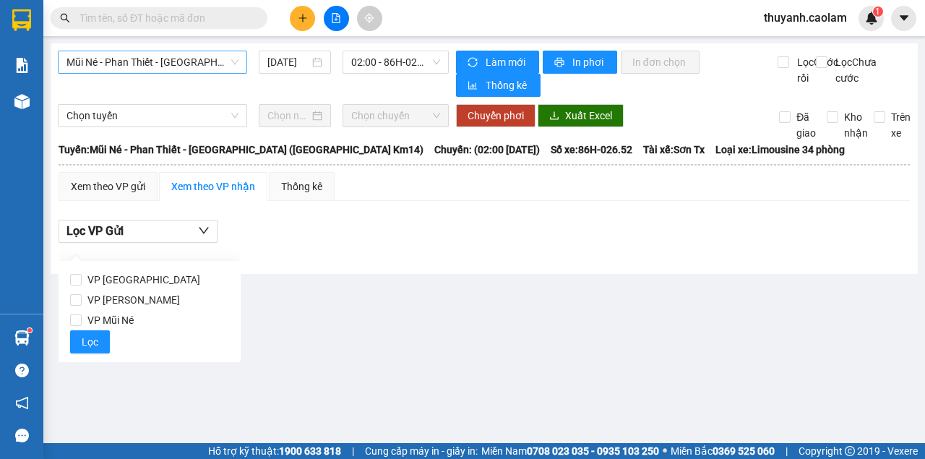
drag, startPoint x: 207, startPoint y: 45, endPoint x: 206, endPoint y: 52, distance: 7.3
click at [206, 51] on div "Mũi Né - Phan Thiết - [GEOGRAPHIC_DATA] ([GEOGRAPHIC_DATA] Km14) [DATE] 02:00 -…" at bounding box center [485, 158] width 868 height 231
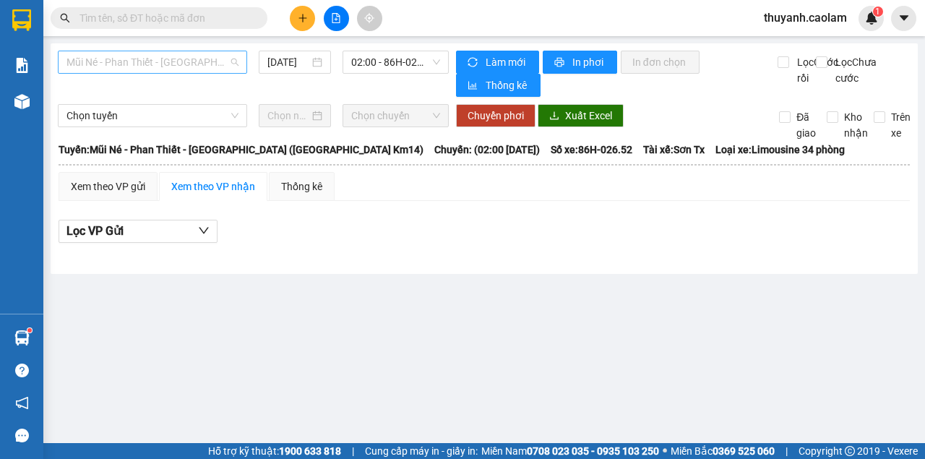
click at [204, 56] on span "Mũi Né - Phan Thiết - [GEOGRAPHIC_DATA] ([GEOGRAPHIC_DATA] Km14)" at bounding box center [153, 62] width 172 height 22
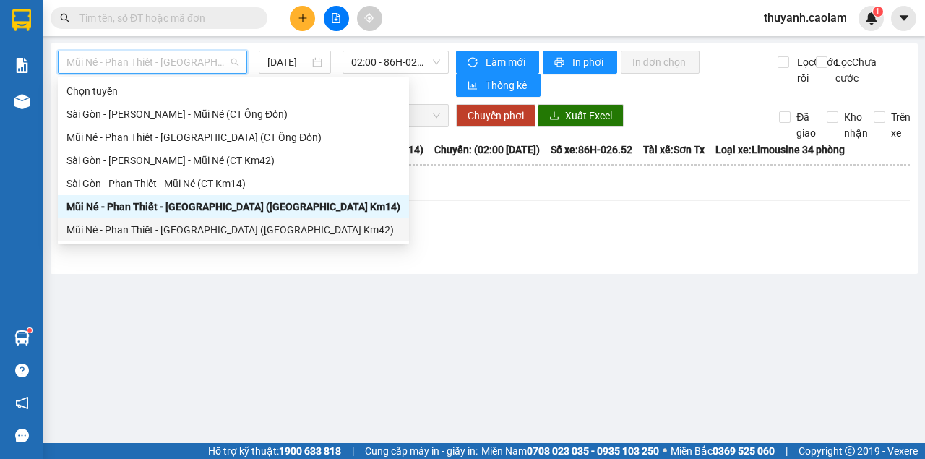
click at [215, 222] on div "Mũi Né - Phan Thiết - [GEOGRAPHIC_DATA] ([GEOGRAPHIC_DATA] Km42)" at bounding box center [234, 230] width 334 height 16
type input "[DATE]"
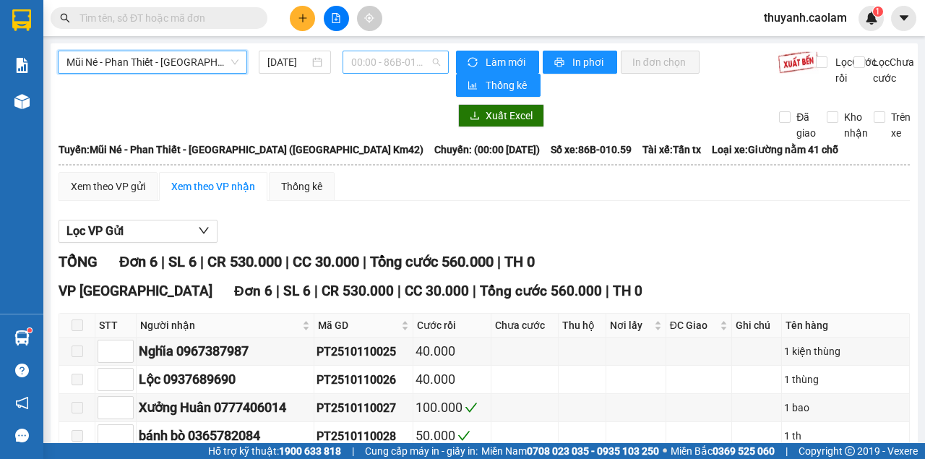
click at [390, 62] on span "00:00 - 86B-010.59" at bounding box center [395, 62] width 88 height 22
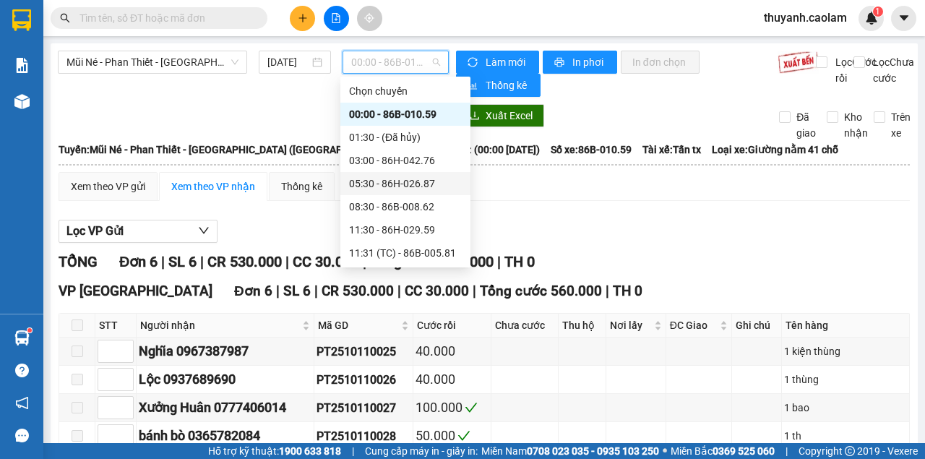
scroll to position [96, 0]
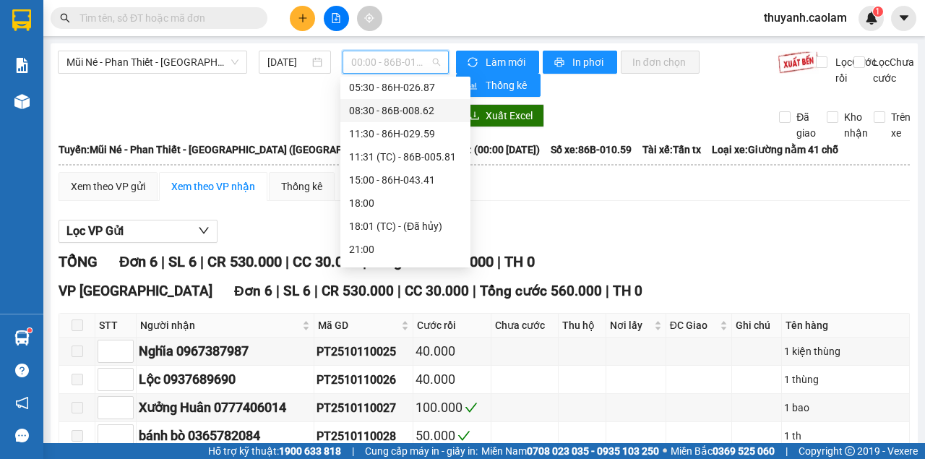
drag, startPoint x: 407, startPoint y: 107, endPoint x: 416, endPoint y: 108, distance: 9.4
click at [406, 107] on div "08:30 - 86B-008.62" at bounding box center [405, 111] width 113 height 16
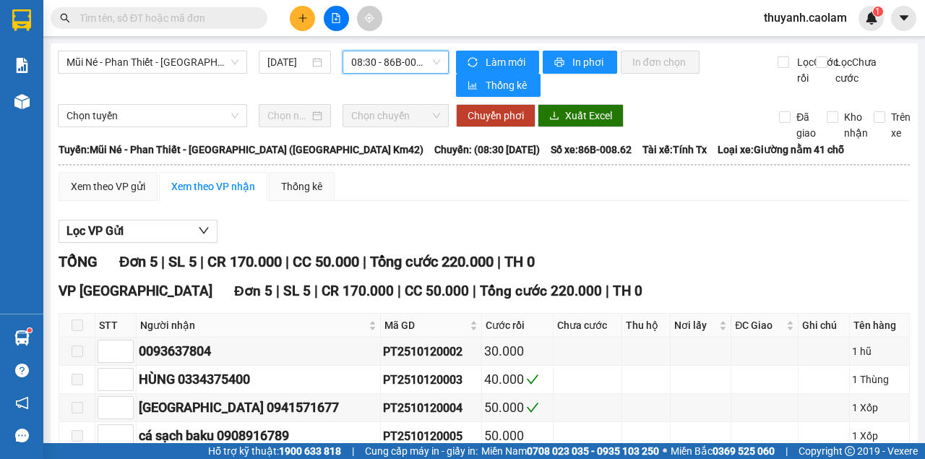
click at [366, 63] on span "08:30 - 86B-008.62" at bounding box center [395, 62] width 88 height 22
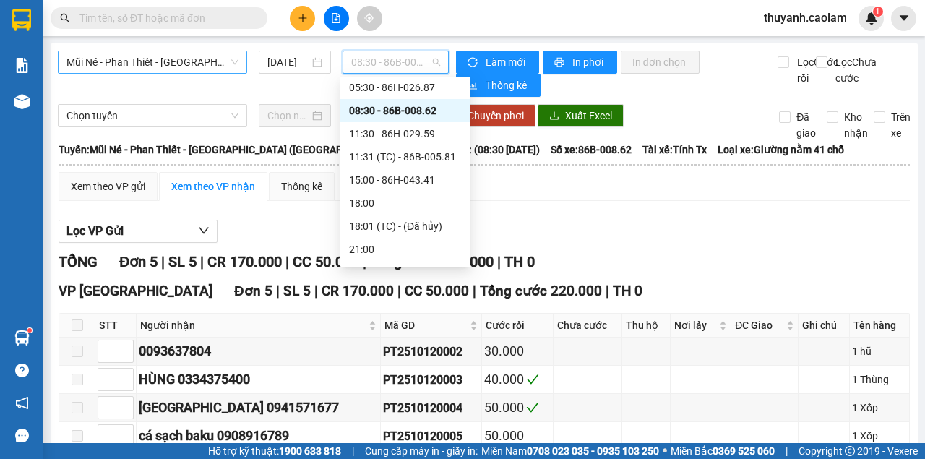
click at [194, 59] on span "Mũi Né - Phan Thiết - [GEOGRAPHIC_DATA] ([GEOGRAPHIC_DATA] Km42)" at bounding box center [153, 62] width 172 height 22
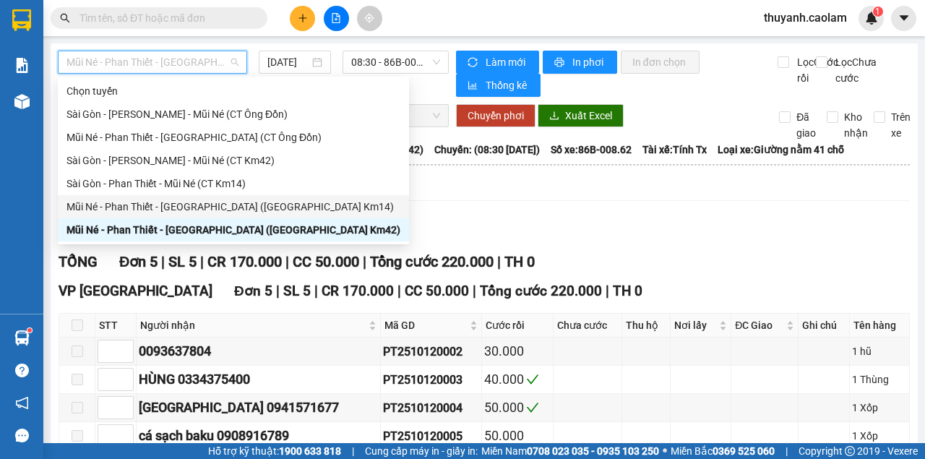
click at [231, 202] on div "Mũi Né - Phan Thiết - [GEOGRAPHIC_DATA] ([GEOGRAPHIC_DATA] Km14)" at bounding box center [234, 207] width 334 height 16
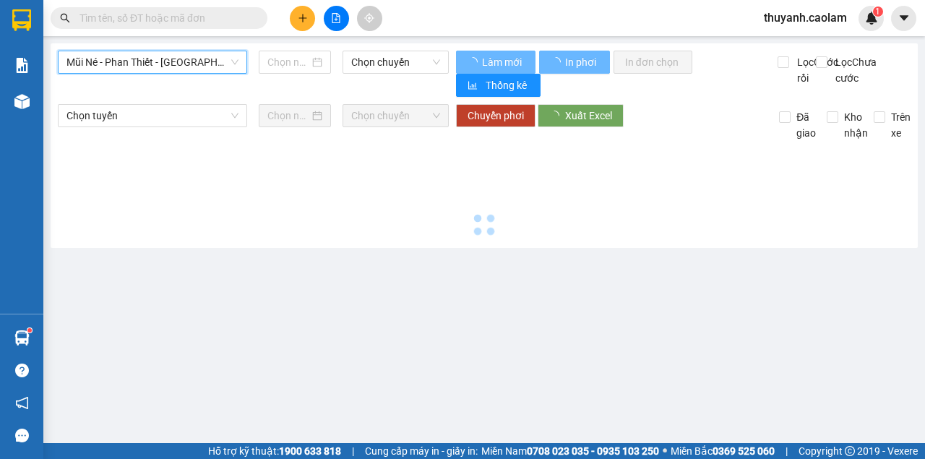
type input "[DATE]"
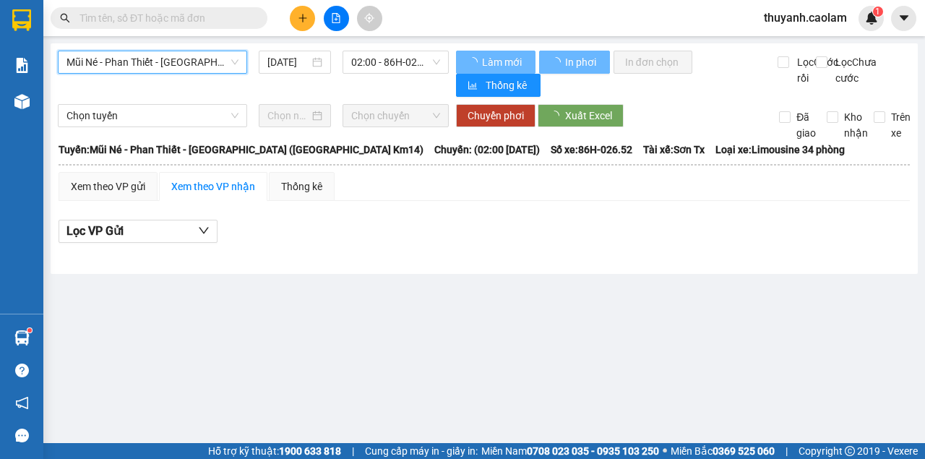
click at [366, 49] on div "Mũi Né - Phan Thiết - [GEOGRAPHIC_DATA] ([GEOGRAPHIC_DATA] Km14) [GEOGRAPHIC_DA…" at bounding box center [485, 158] width 868 height 231
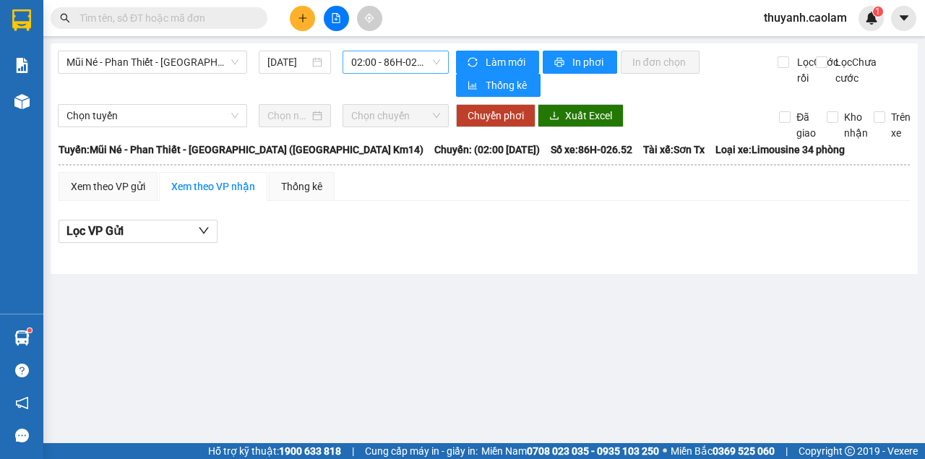
click at [376, 69] on span "02:00 - 86H-026.52" at bounding box center [395, 62] width 88 height 22
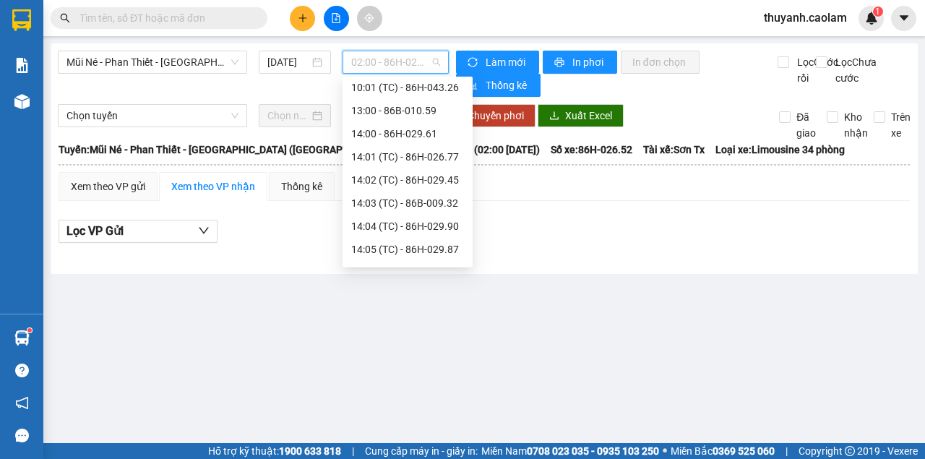
scroll to position [23, 0]
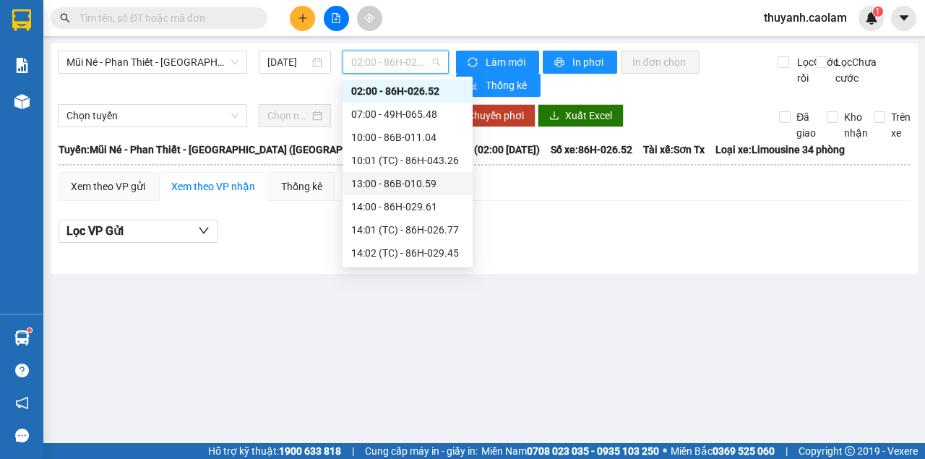
click at [406, 186] on div "13:00 - 86B-010.59" at bounding box center [407, 184] width 113 height 16
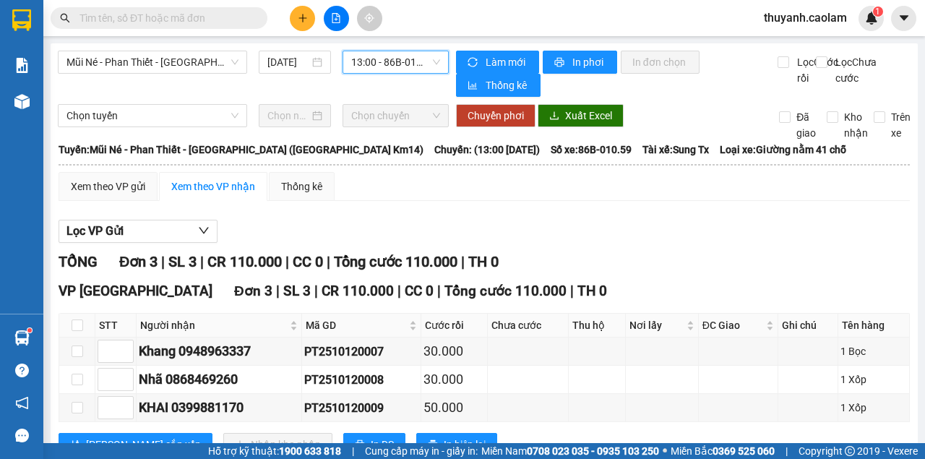
scroll to position [55, 0]
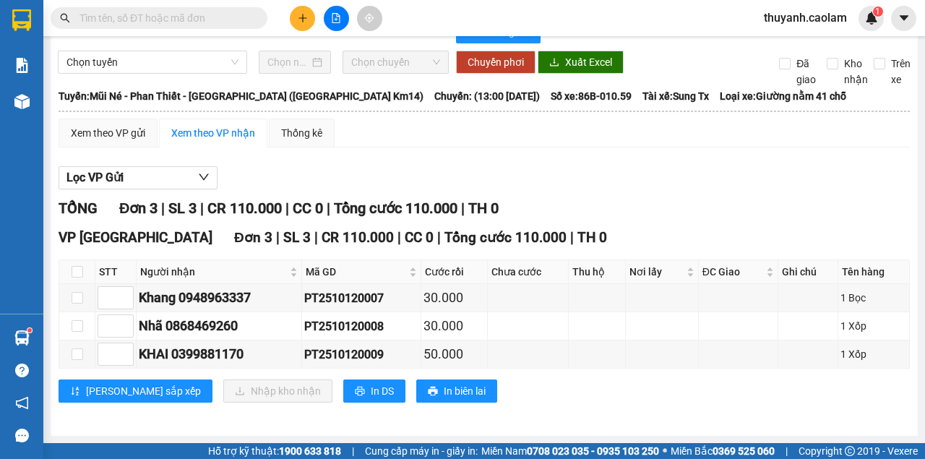
click at [648, 197] on div "Lọc VP Gửi TỔNG Đơn 3 | SL 3 | CR 110.000 | CC 0 | Tổng cước 110.000 | TH 0 VP…" at bounding box center [485, 290] width 852 height 262
